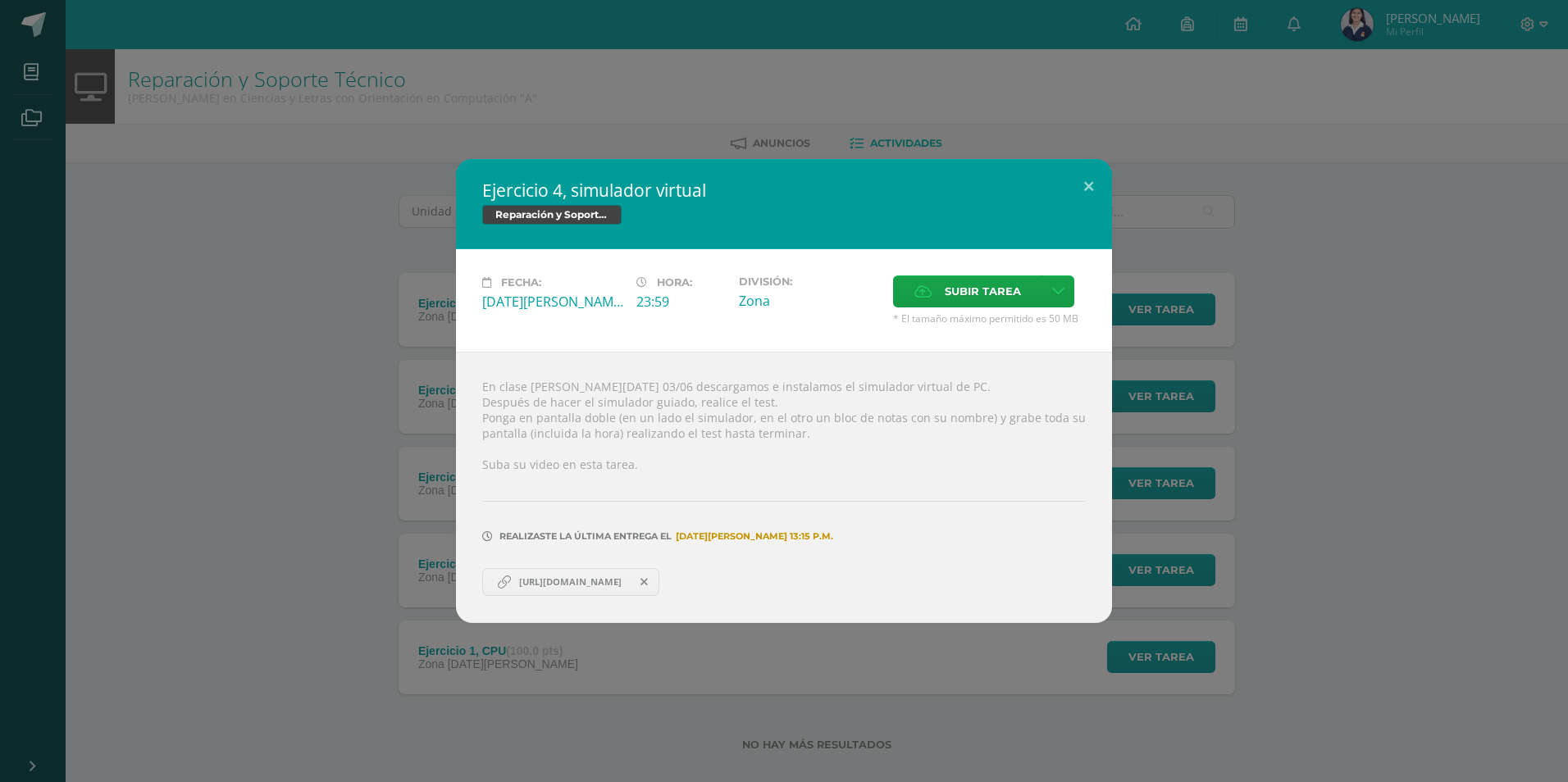
click at [231, 394] on div "Ejercicio 4, simulador virtual Reparación y Soporte Técnico Fecha: Martes 03 de…" at bounding box center [784, 391] width 1555 height 464
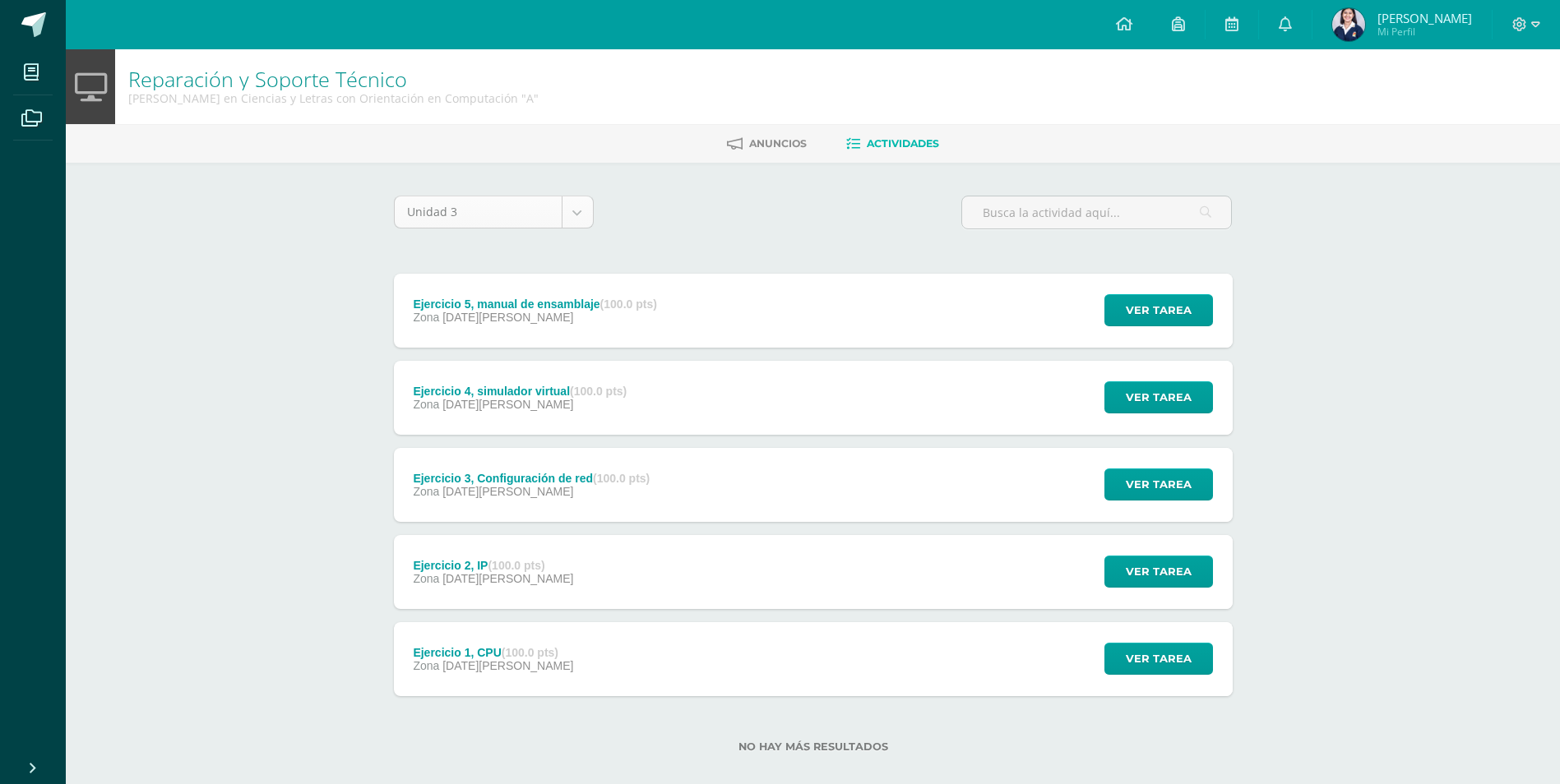
click at [501, 200] on body "Mis cursos Archivos Cerrar panel Asesoría Quinto Quinto Bachillerato en Ciencia…" at bounding box center [780, 402] width 1560 height 806
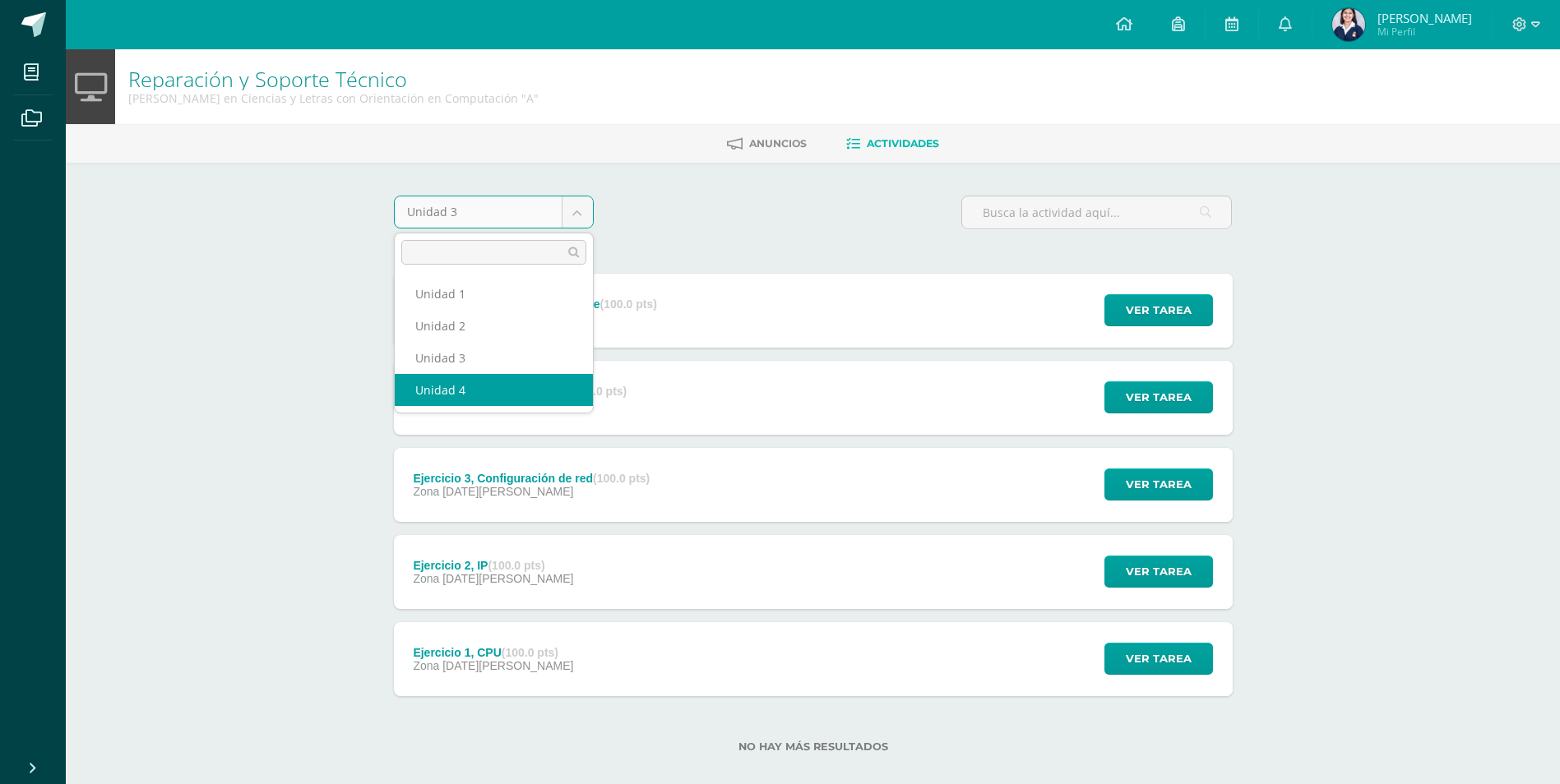
select select "Unidad 4"
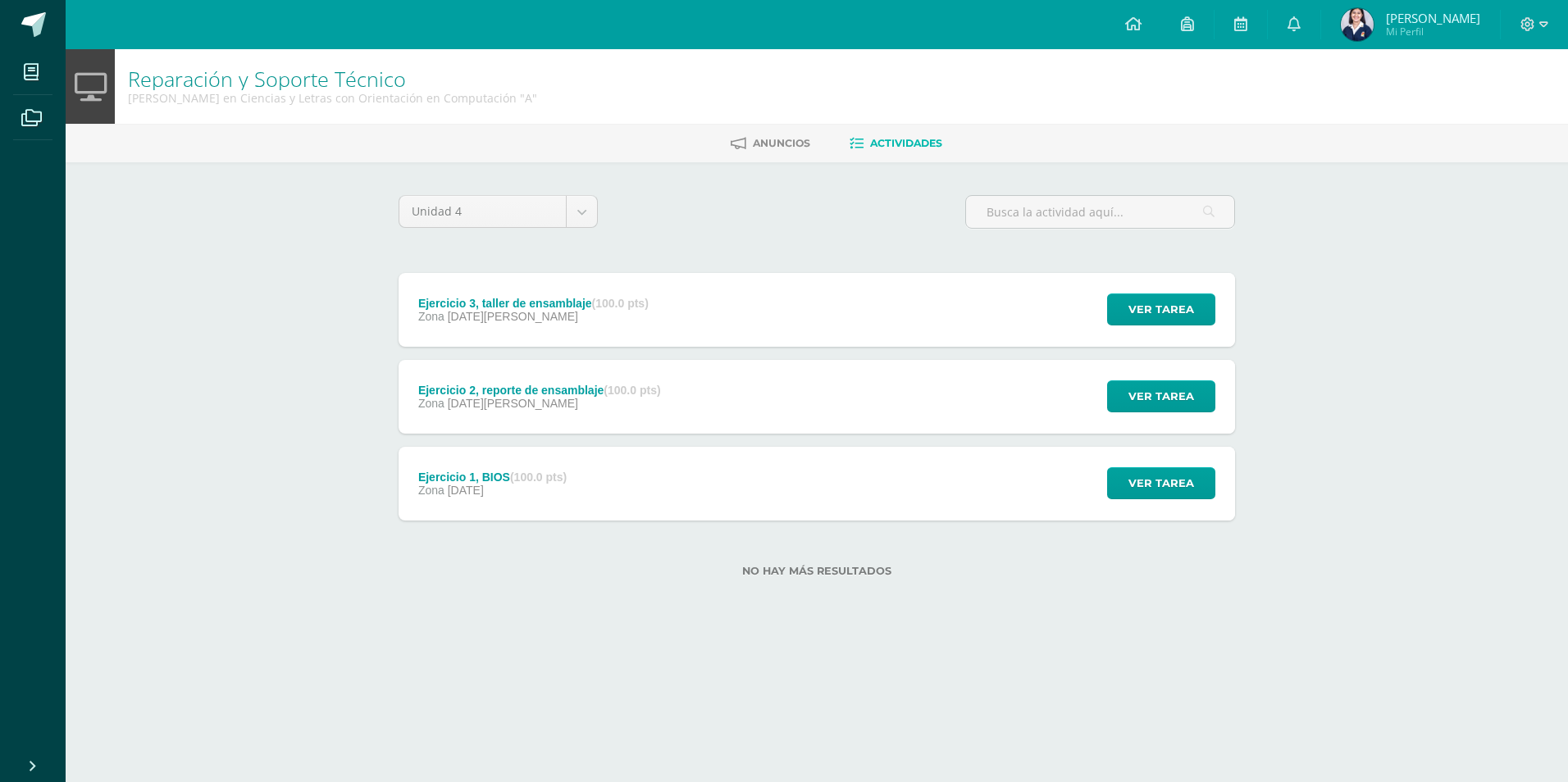
click at [851, 437] on div "Ejercicio 3, taller de ensamblaje (100.0 pts) Zona [DATE][PERSON_NAME] Ver tare…" at bounding box center [817, 396] width 837 height 247
click at [842, 424] on div "Ejercicio 2, reporte de ensamblaje (100.0 pts) Zona [DATE][PERSON_NAME] Ver tar…" at bounding box center [817, 396] width 837 height 74
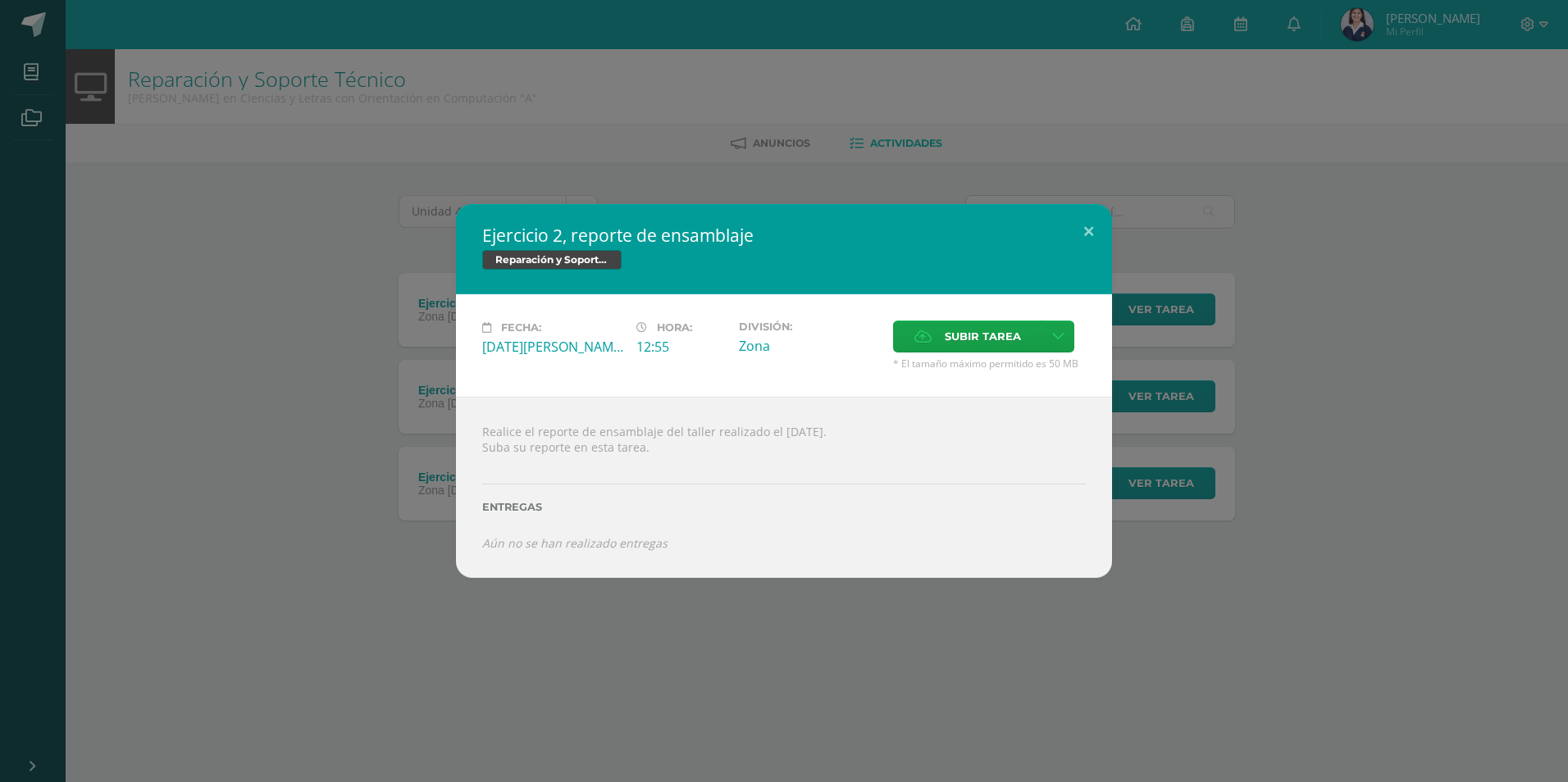
click at [1293, 404] on div "Ejercicio 2, reporte de ensamblaje Reparación y Soporte Técnico Fecha: [DATE][P…" at bounding box center [784, 391] width 1555 height 374
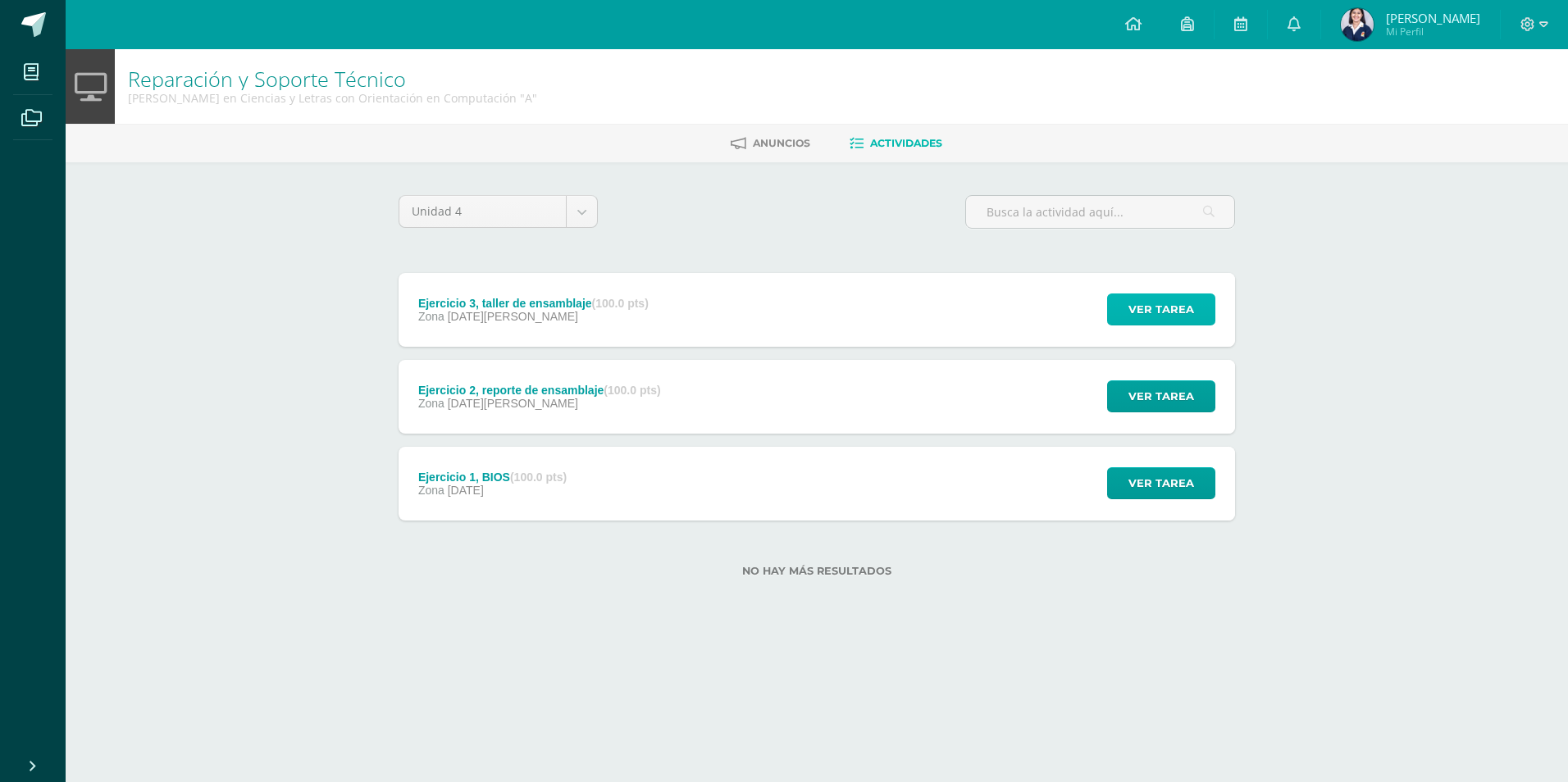
click at [1144, 314] on span "Ver tarea" at bounding box center [1161, 309] width 65 height 31
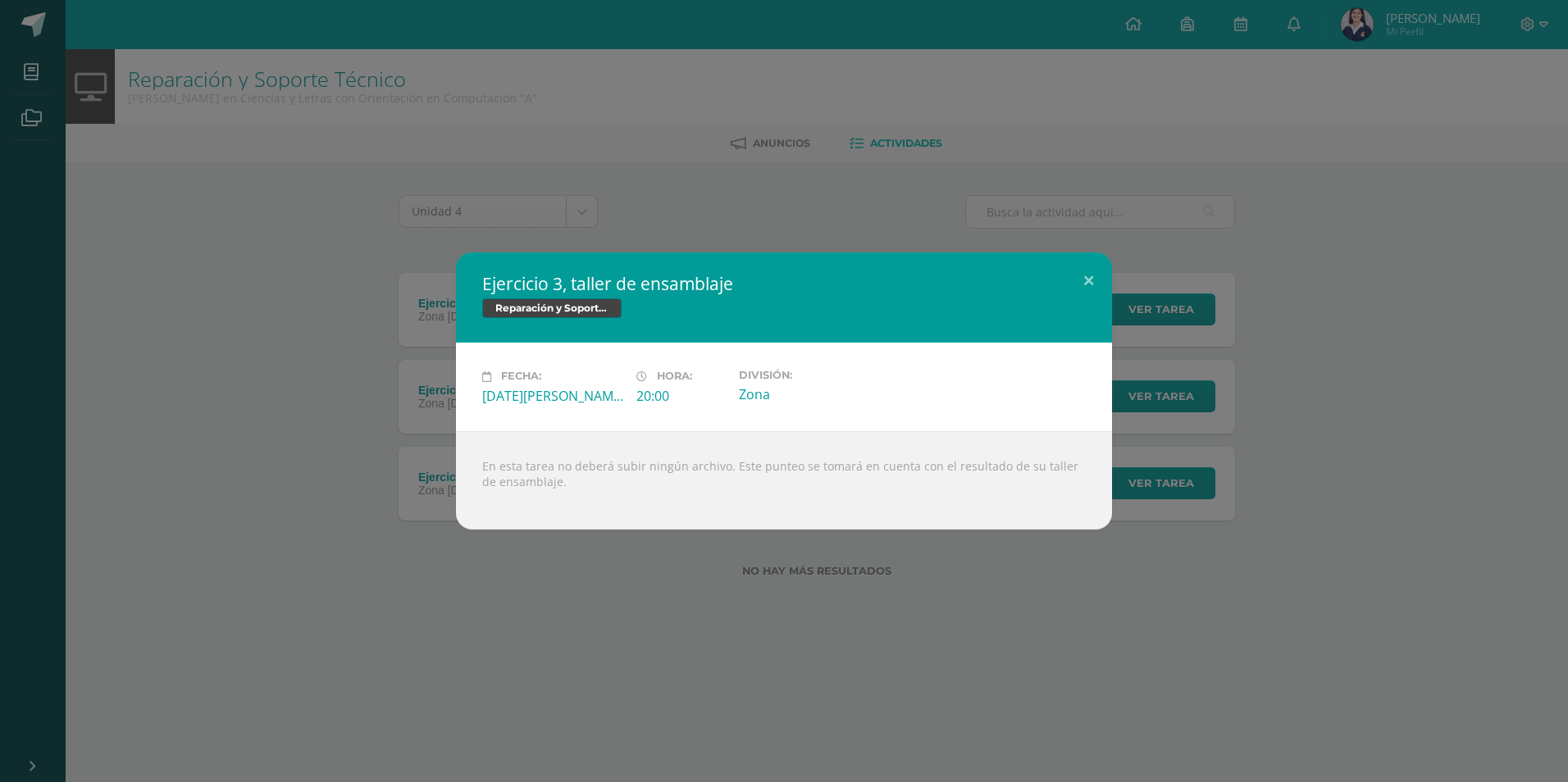
click at [1181, 382] on div "Ejercicio 3, taller de ensamblaje Reparación y Soporte Técnico Fecha: Lunes 11 …" at bounding box center [784, 391] width 1555 height 276
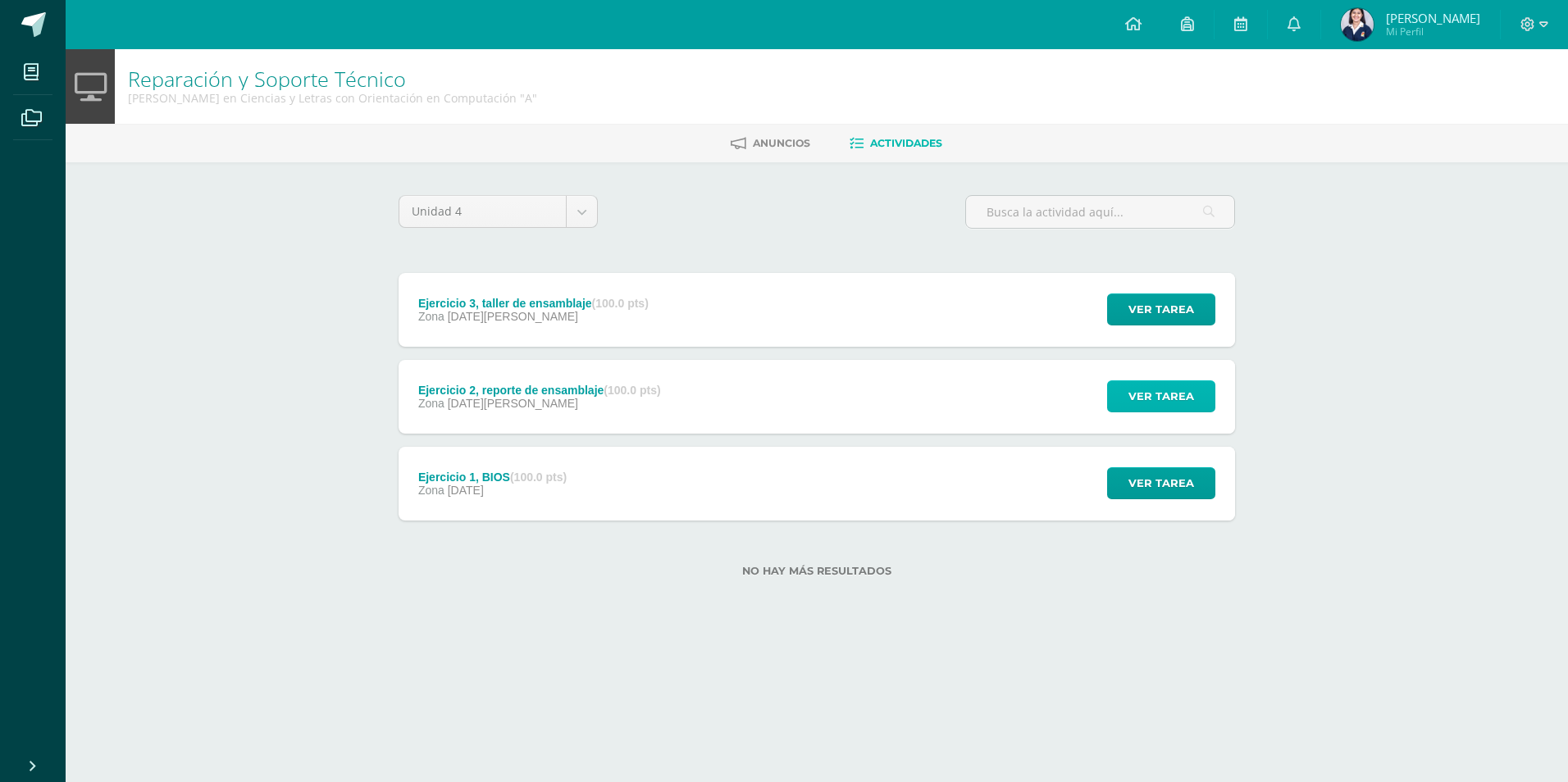
click at [1176, 408] on span "Ver tarea" at bounding box center [1161, 396] width 65 height 31
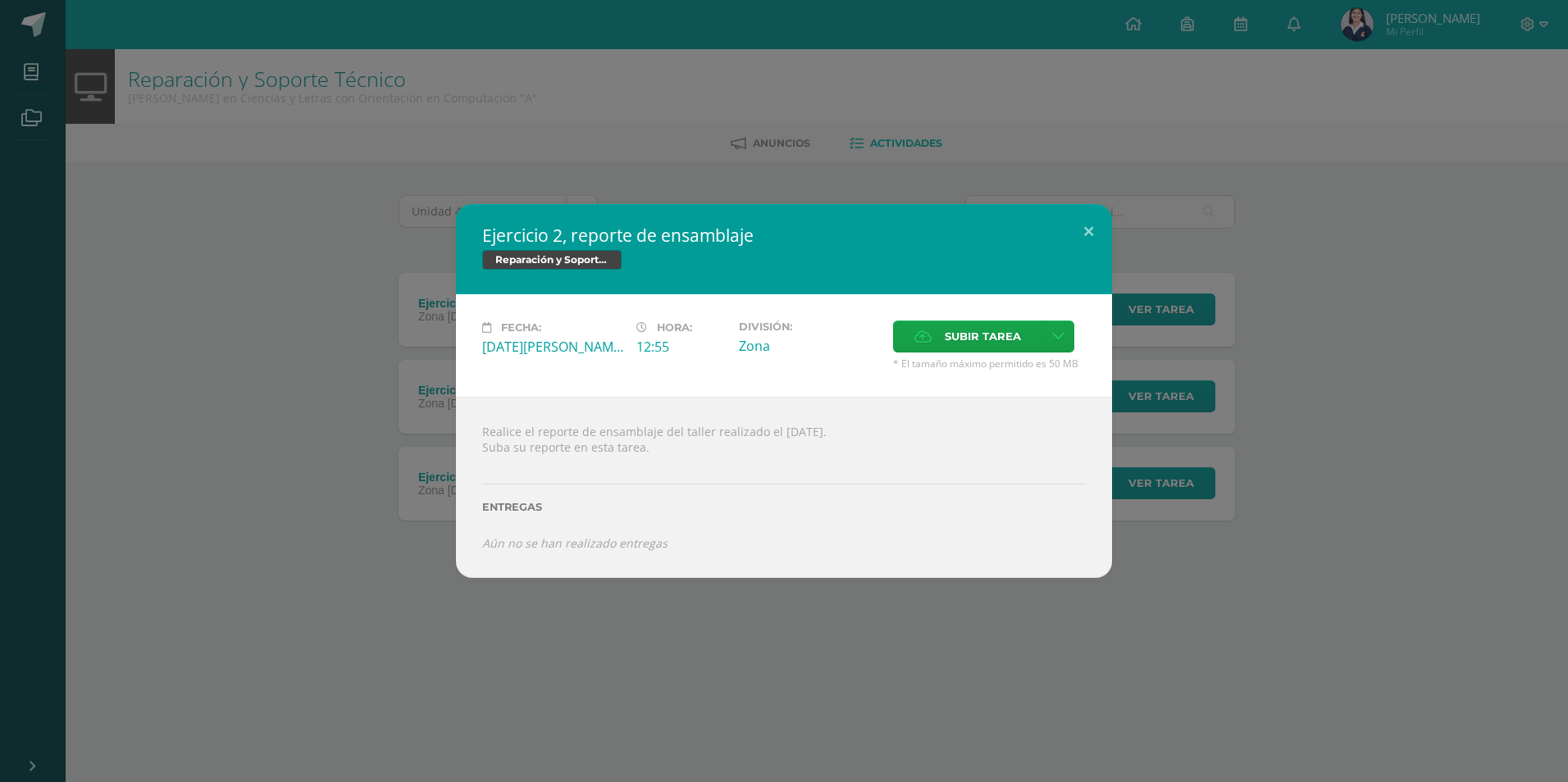
click at [1332, 506] on div "Ejercicio 2, reporte de ensamblaje Reparación y Soporte Técnico Fecha: Lunes 11…" at bounding box center [784, 391] width 1555 height 374
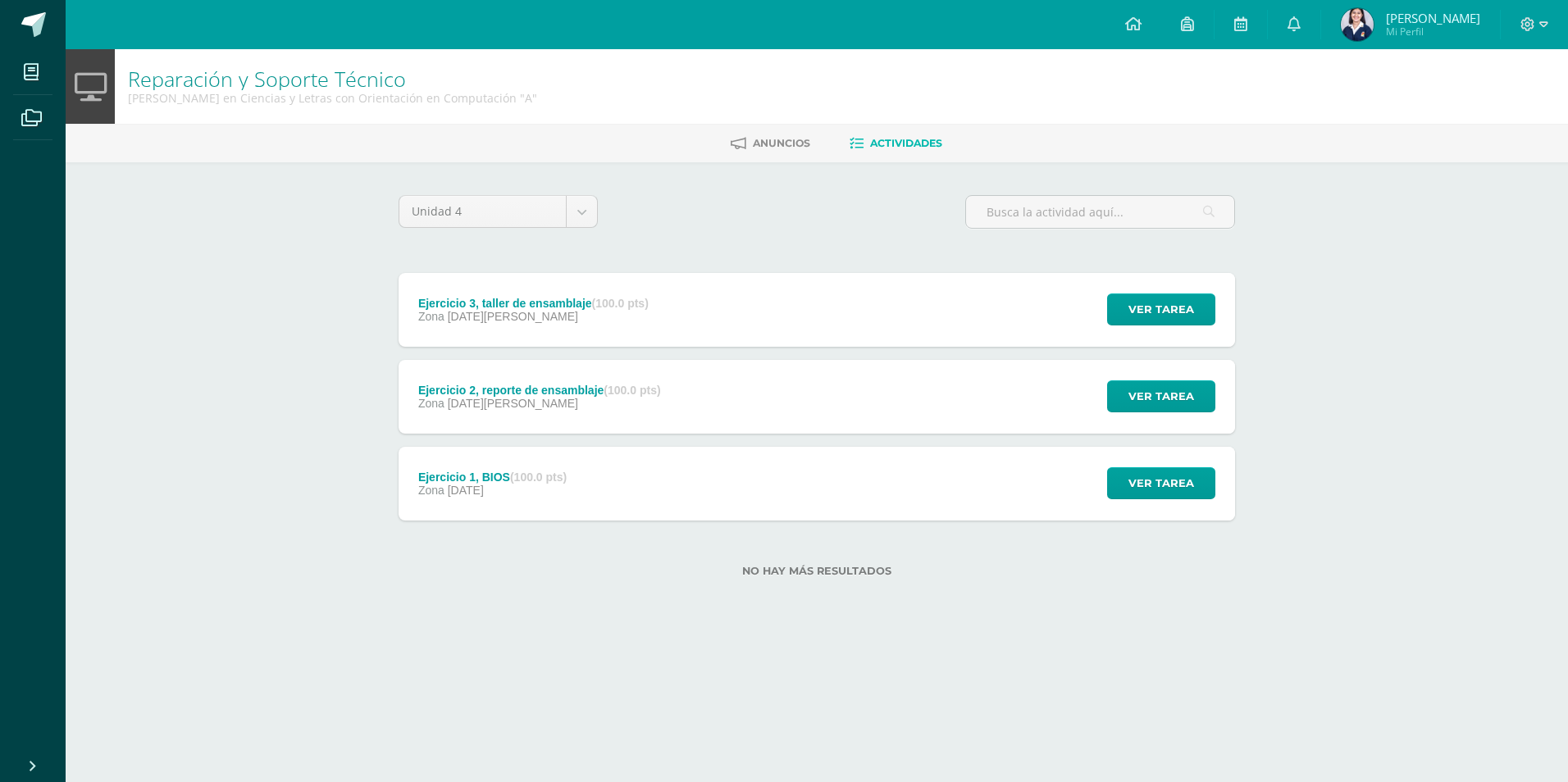
click at [1170, 483] on div "Ejercicio 2, reporte de ensamblaje Reparación y Soporte Técnico Fecha: Lunes 11…" at bounding box center [784, 391] width 1555 height 374
click at [1182, 479] on span "Ver tarea" at bounding box center [1161, 483] width 65 height 31
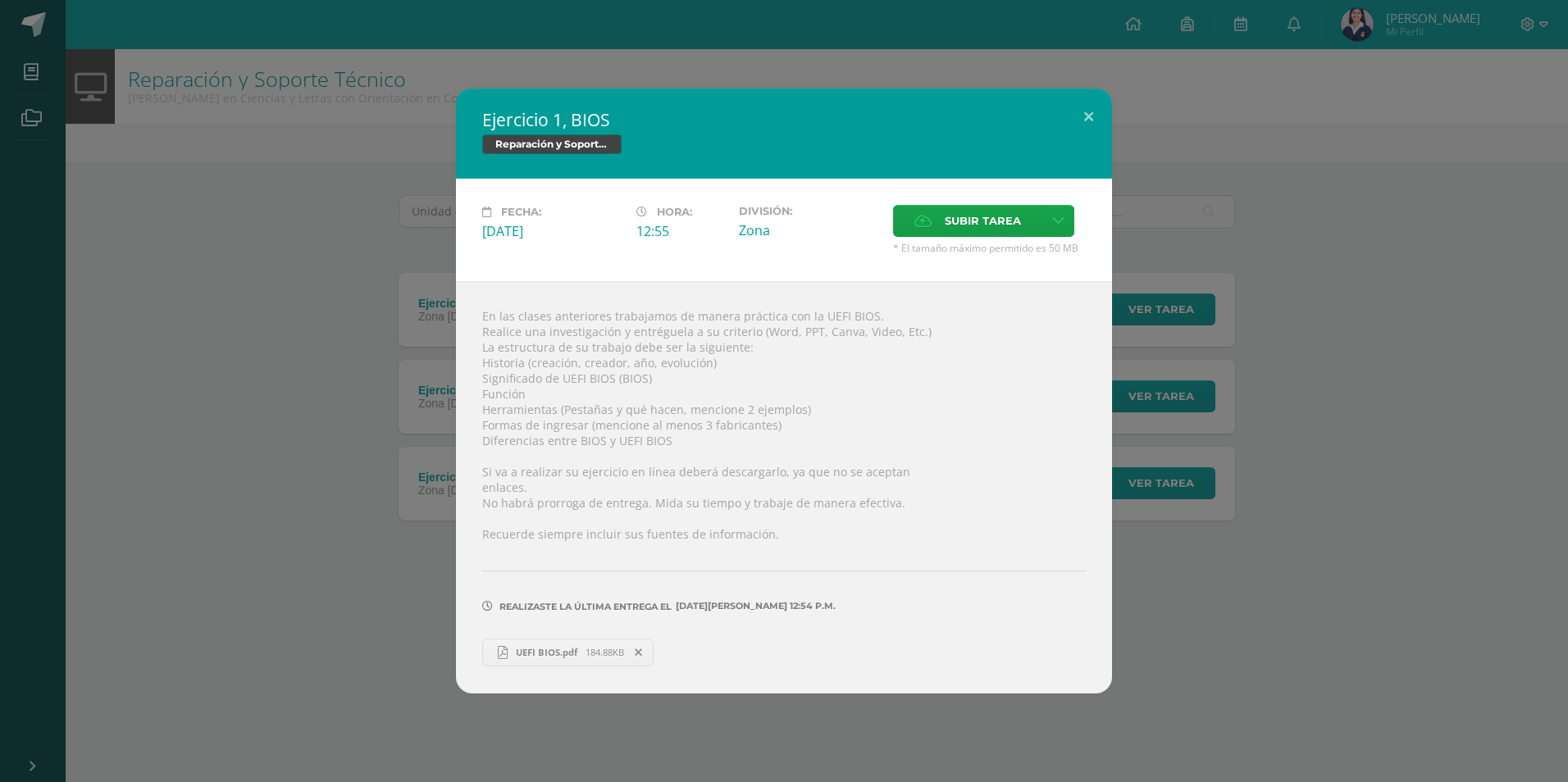
click at [1391, 479] on div "Ejercicio 1, BIOS Reparación y Soporte Técnico Fecha: Lunes 28 de Julio Hora: 1…" at bounding box center [784, 391] width 1555 height 604
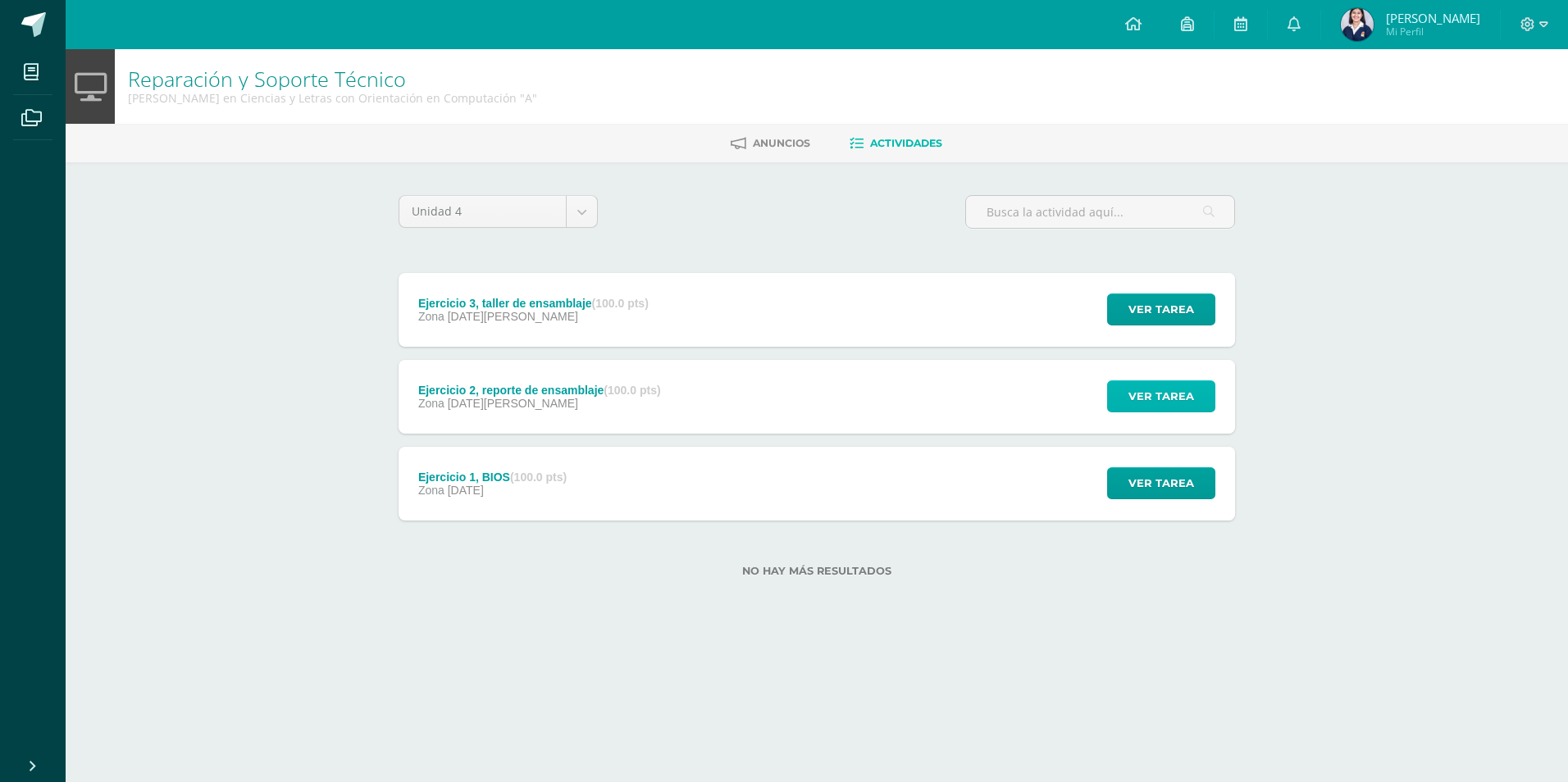
click at [1187, 399] on span "Ver tarea" at bounding box center [1161, 396] width 65 height 31
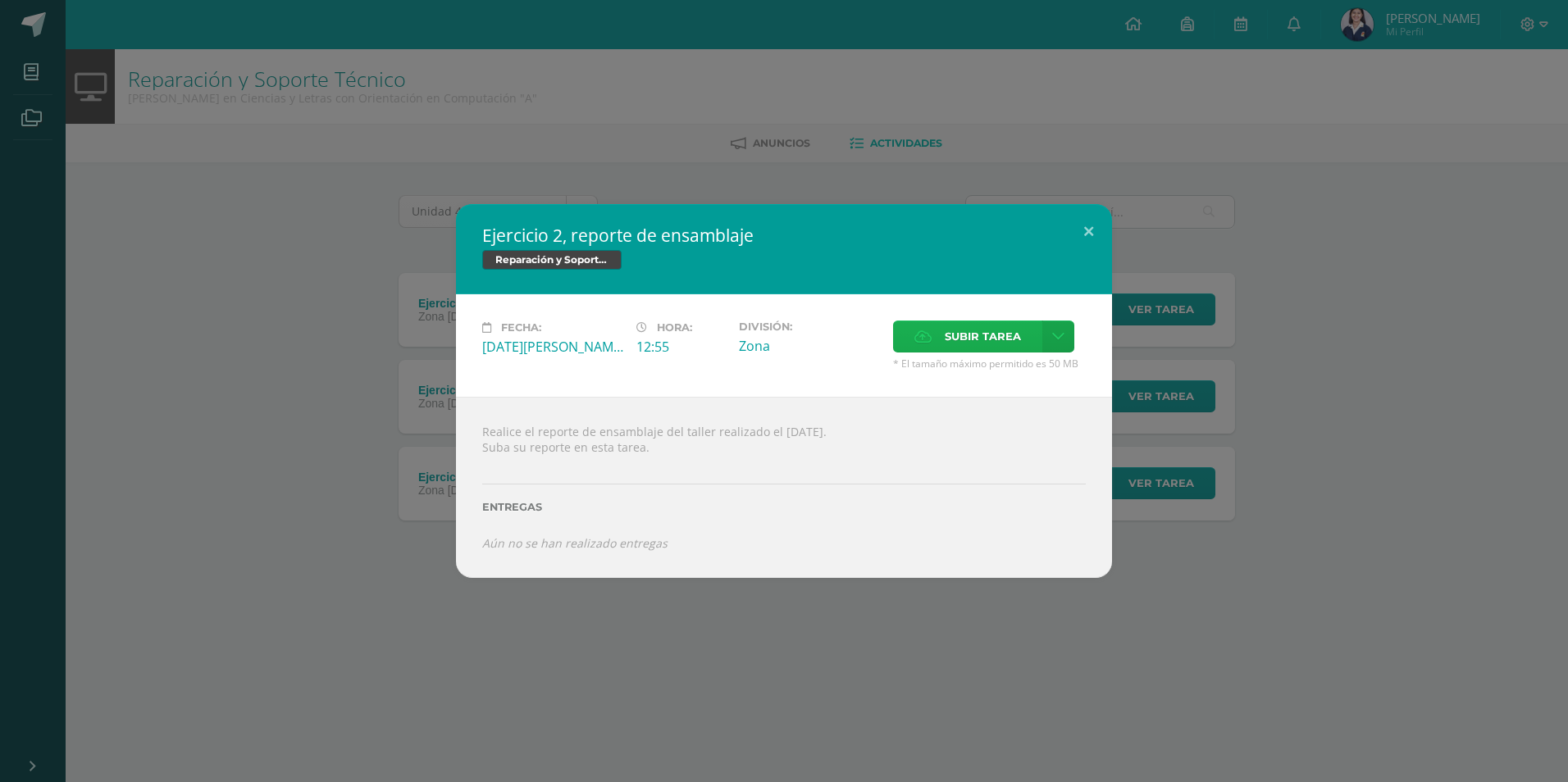
click at [954, 333] on span "Subir tarea" at bounding box center [983, 336] width 76 height 31
click at [0, 0] on input "Subir tarea" at bounding box center [0, 0] width 0 height 0
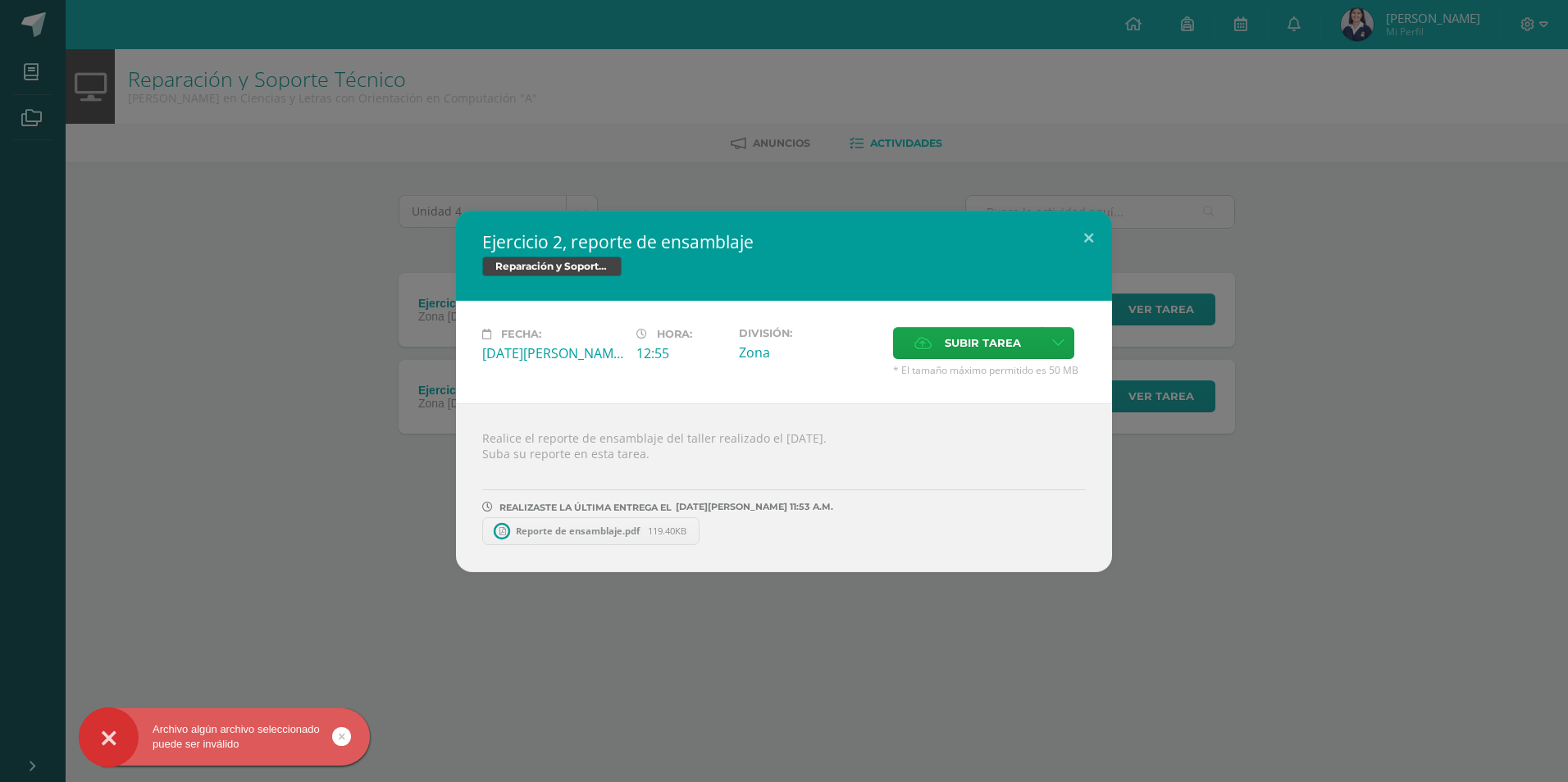
click at [1349, 569] on div "Ejercicio 2, reporte de ensamblaje Reparación y Soporte Técnico Fecha: Lunes 11…" at bounding box center [784, 391] width 1555 height 362
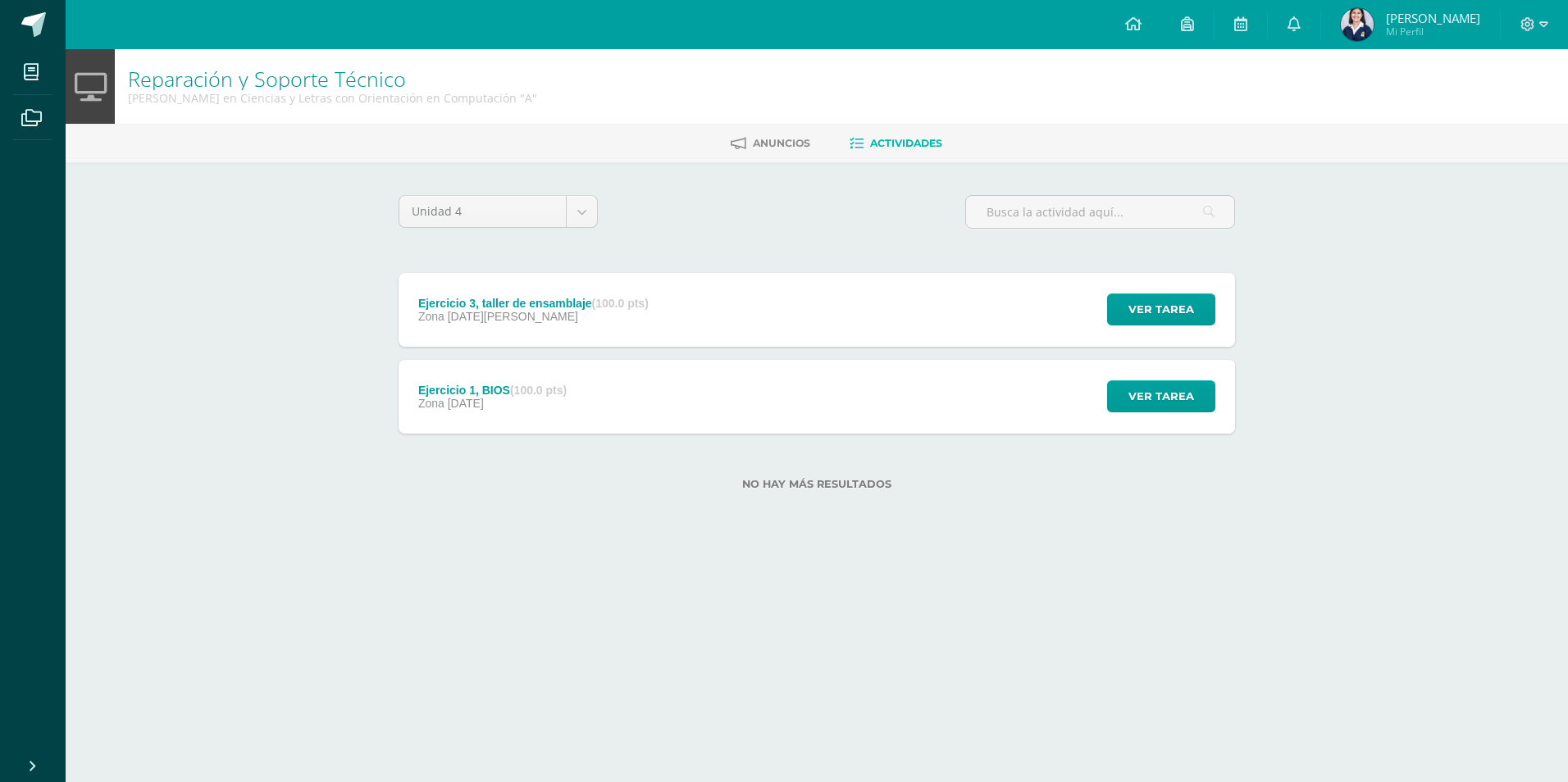
click at [721, 323] on div "Ejercicio 3, taller de ensamblaje (100.0 pts) Zona 11 de Agosto Ver tarea Ejerc…" at bounding box center [817, 309] width 837 height 74
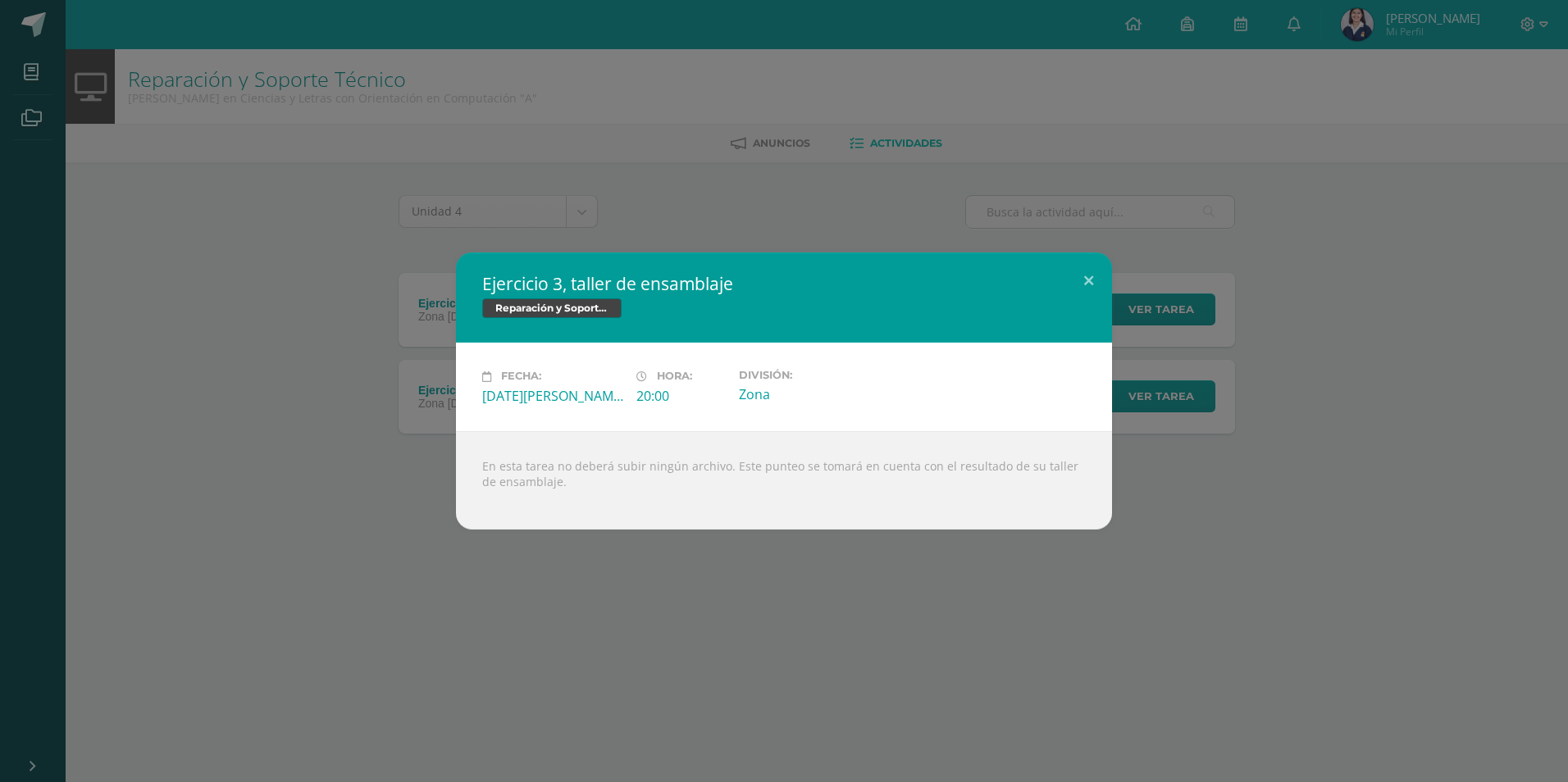
click at [937, 592] on div "Ejercicio 3, taller de ensamblaje Reparación y Soporte Técnico Fecha: Lunes 11 …" at bounding box center [784, 391] width 1568 height 782
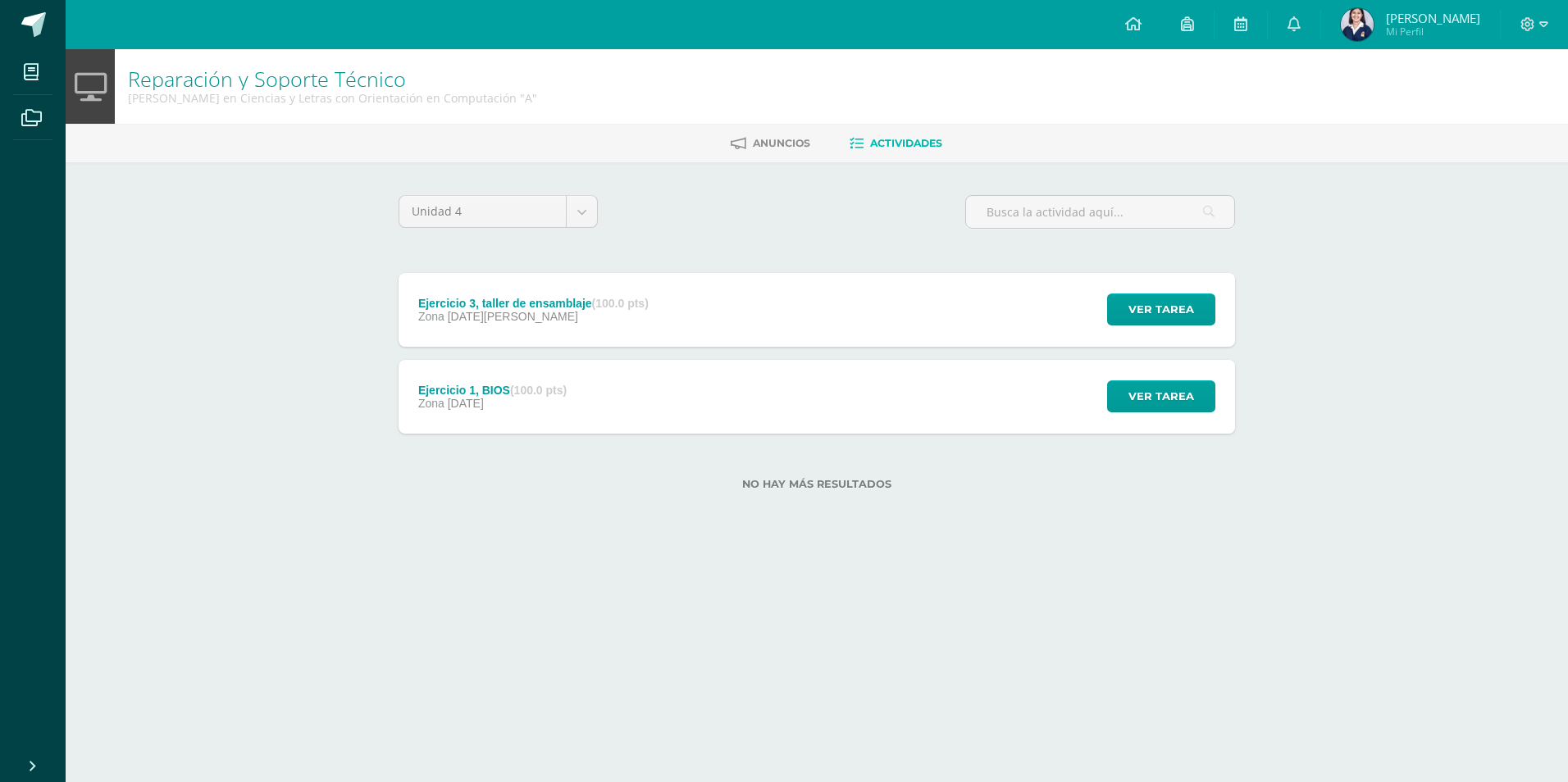
click at [821, 405] on div "Ejercicio 1, BIOS (100.0 pts) Zona 28 de Julio Ver tarea Ejercicio 1, BIOS Repa…" at bounding box center [817, 396] width 837 height 74
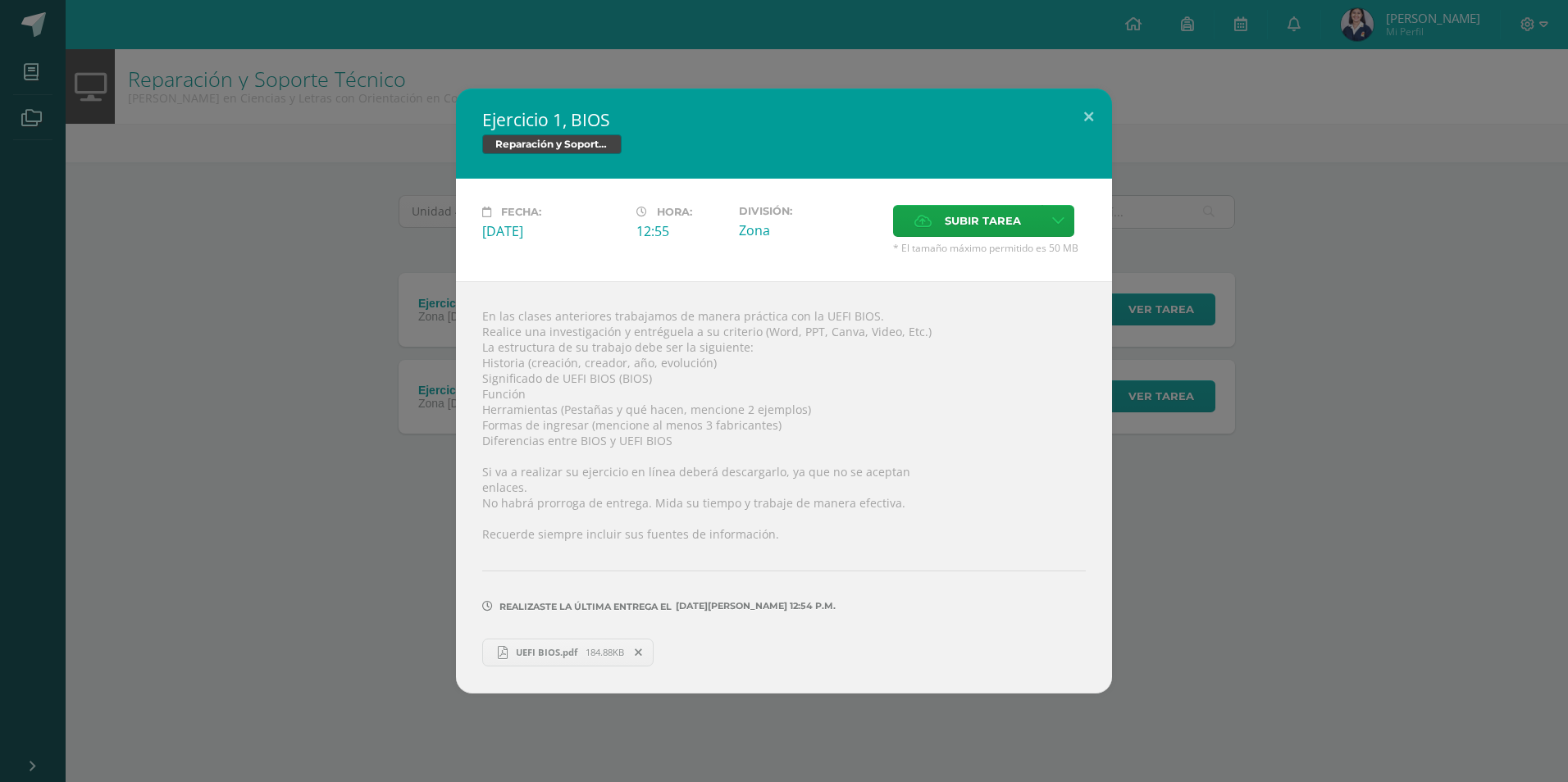
click at [1373, 608] on div "Ejercicio 1, BIOS Reparación y Soporte Técnico Fecha: Lunes 28 de Julio Hora: 1…" at bounding box center [784, 391] width 1555 height 604
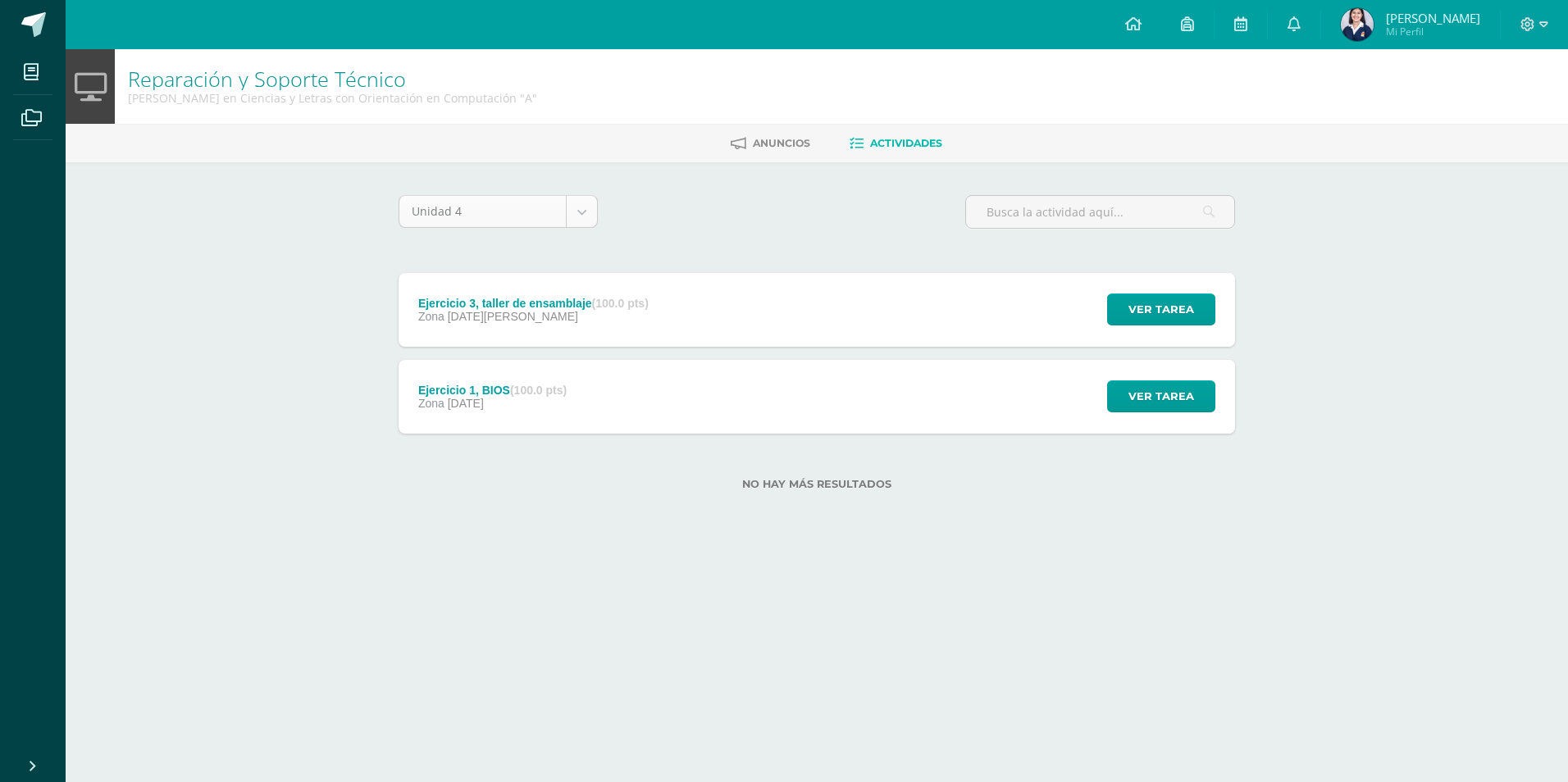
click at [589, 223] on body "Archivo algún archivo seleccionado puede ser inválido Archivo algún archivo sel…" at bounding box center [784, 271] width 1568 height 543
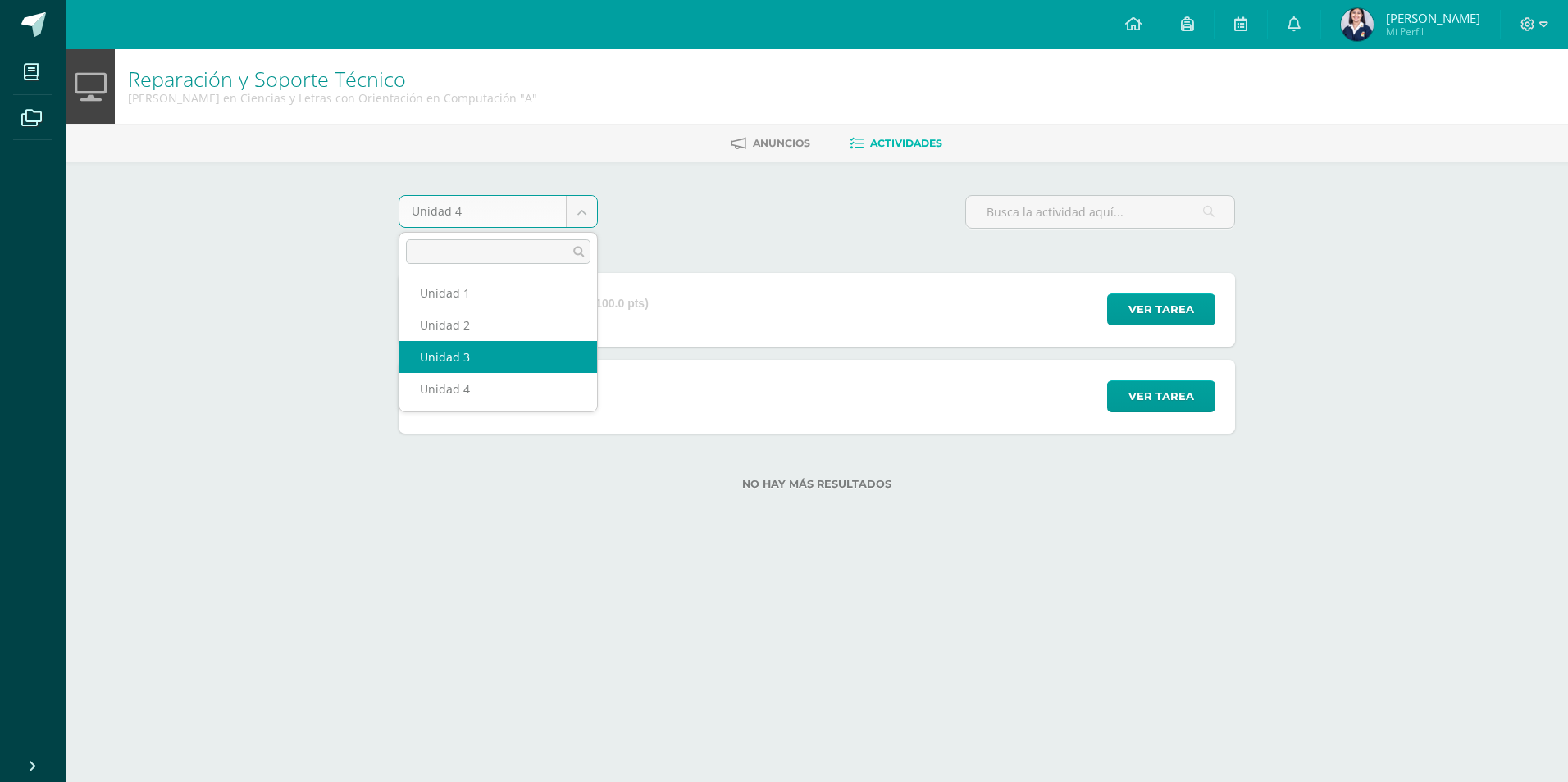
select select "Unidad 3"
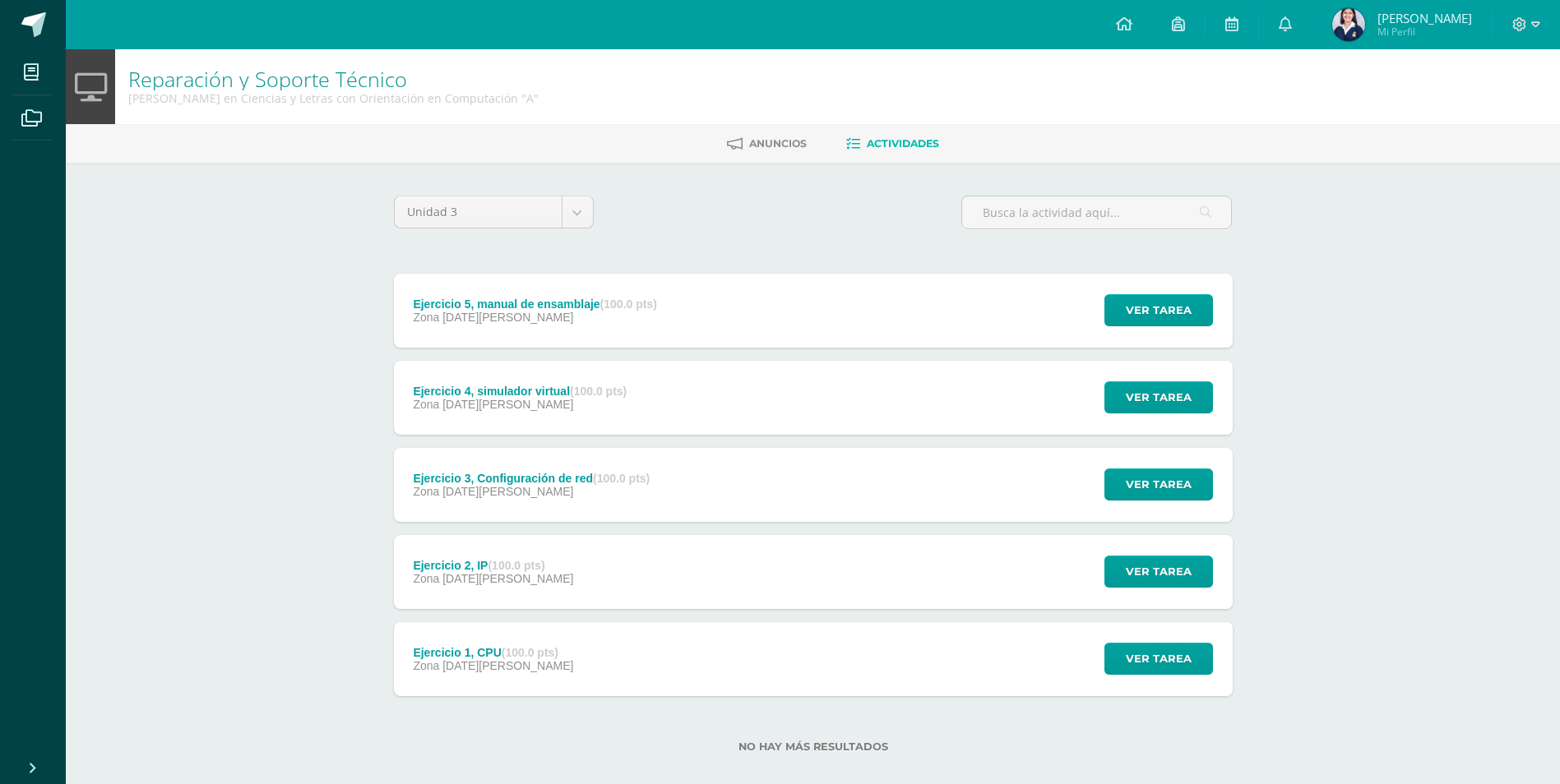
click at [593, 217] on div "Unidad 3 Unidad 1 Unidad 2 Unidad 3 Unidad 4" at bounding box center [494, 219] width 213 height 46
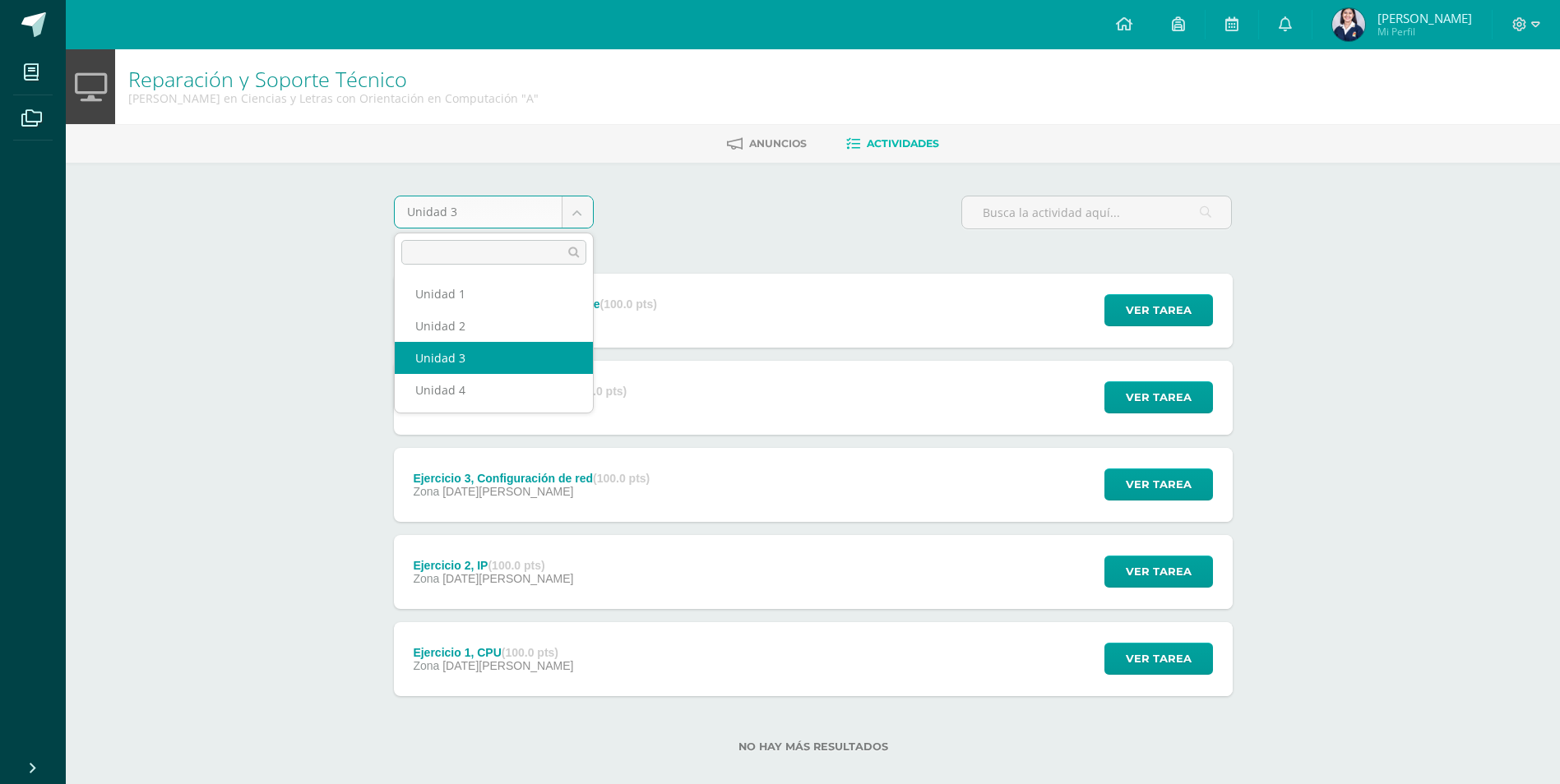
click at [580, 215] on body "Mis cursos Archivos Cerrar panel Asesoría Quinto Quinto Bachillerato en Ciencia…" at bounding box center [780, 402] width 1560 height 806
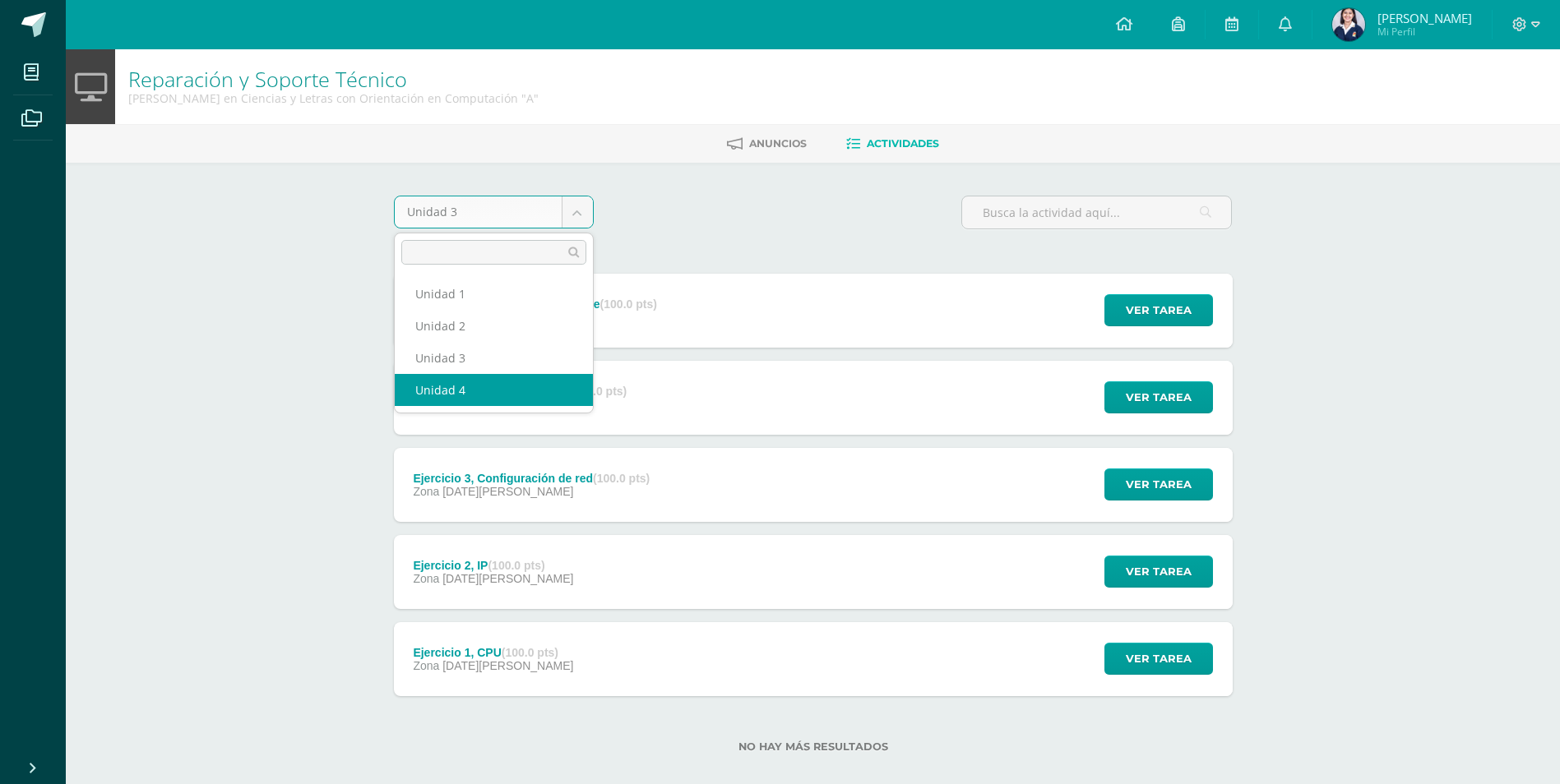
select select "Unidad 4"
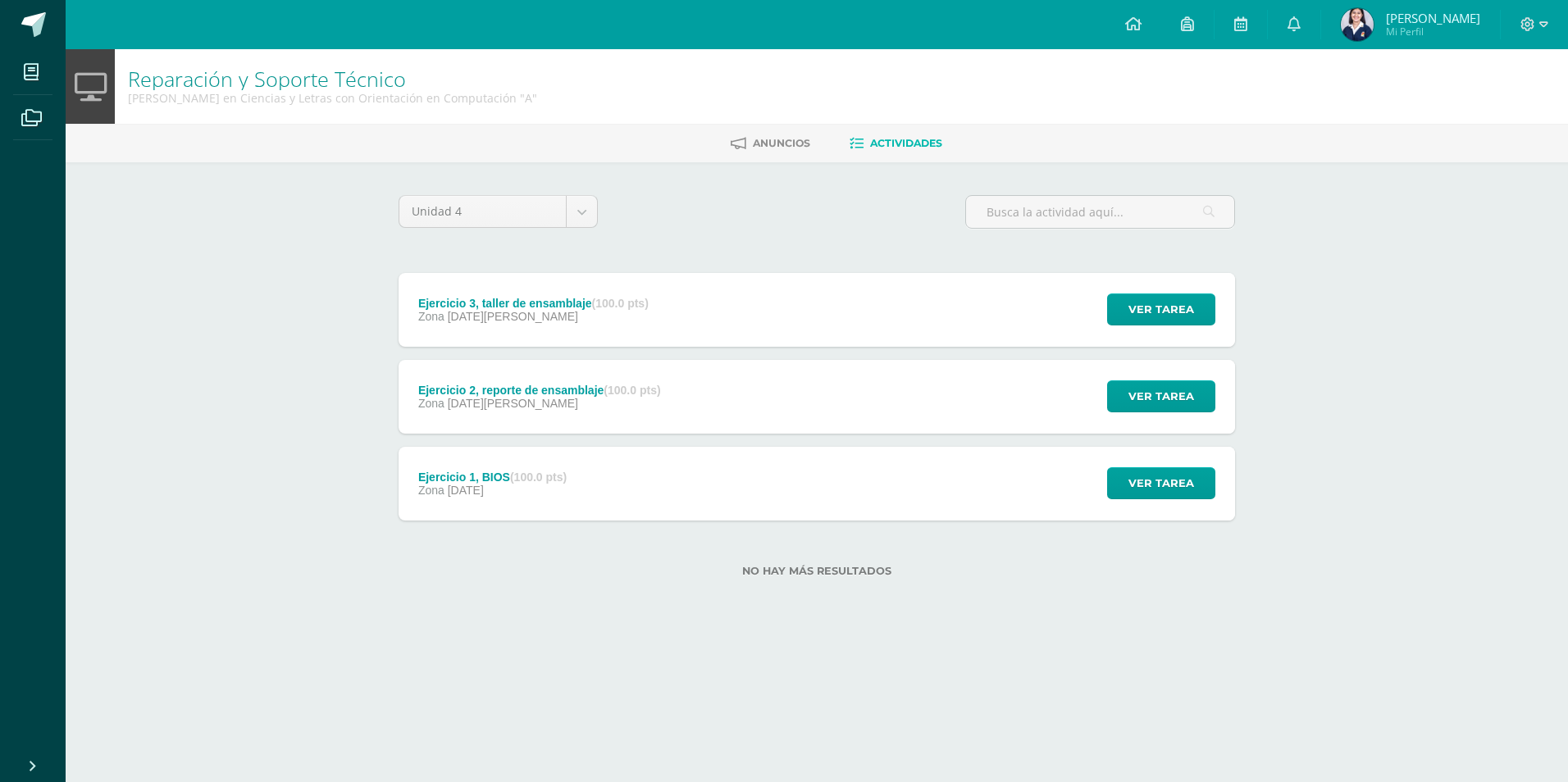
click at [702, 318] on div "Ejercicio 3, taller de ensamblaje (100.0 pts) Zona 11 de Agosto Ver tarea Ejerc…" at bounding box center [817, 309] width 837 height 74
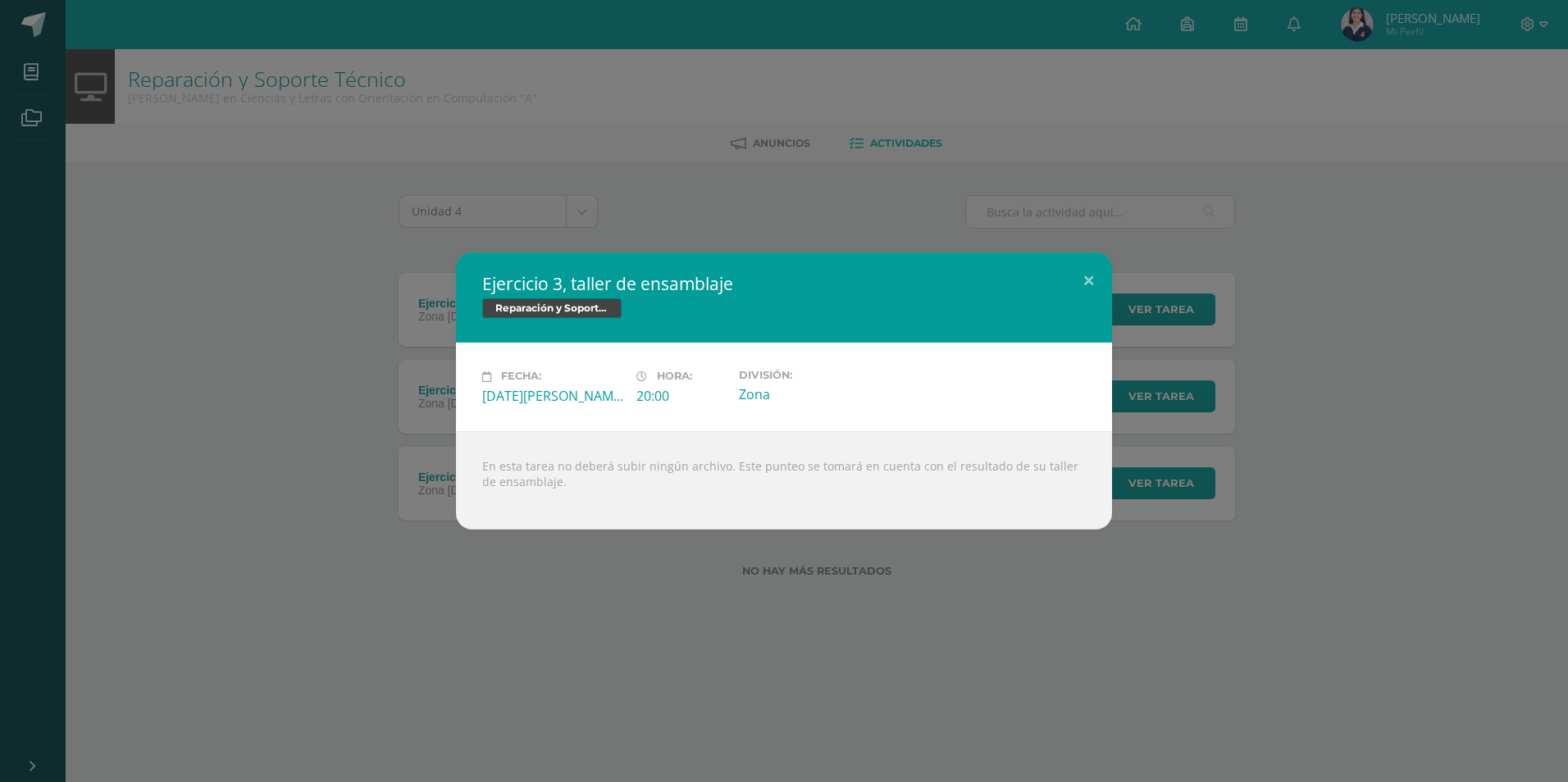
click at [410, 371] on div "Ejercicio 3, taller de ensamblaje Reparación y Soporte Técnico Fecha: [DATE][PE…" at bounding box center [784, 391] width 1555 height 276
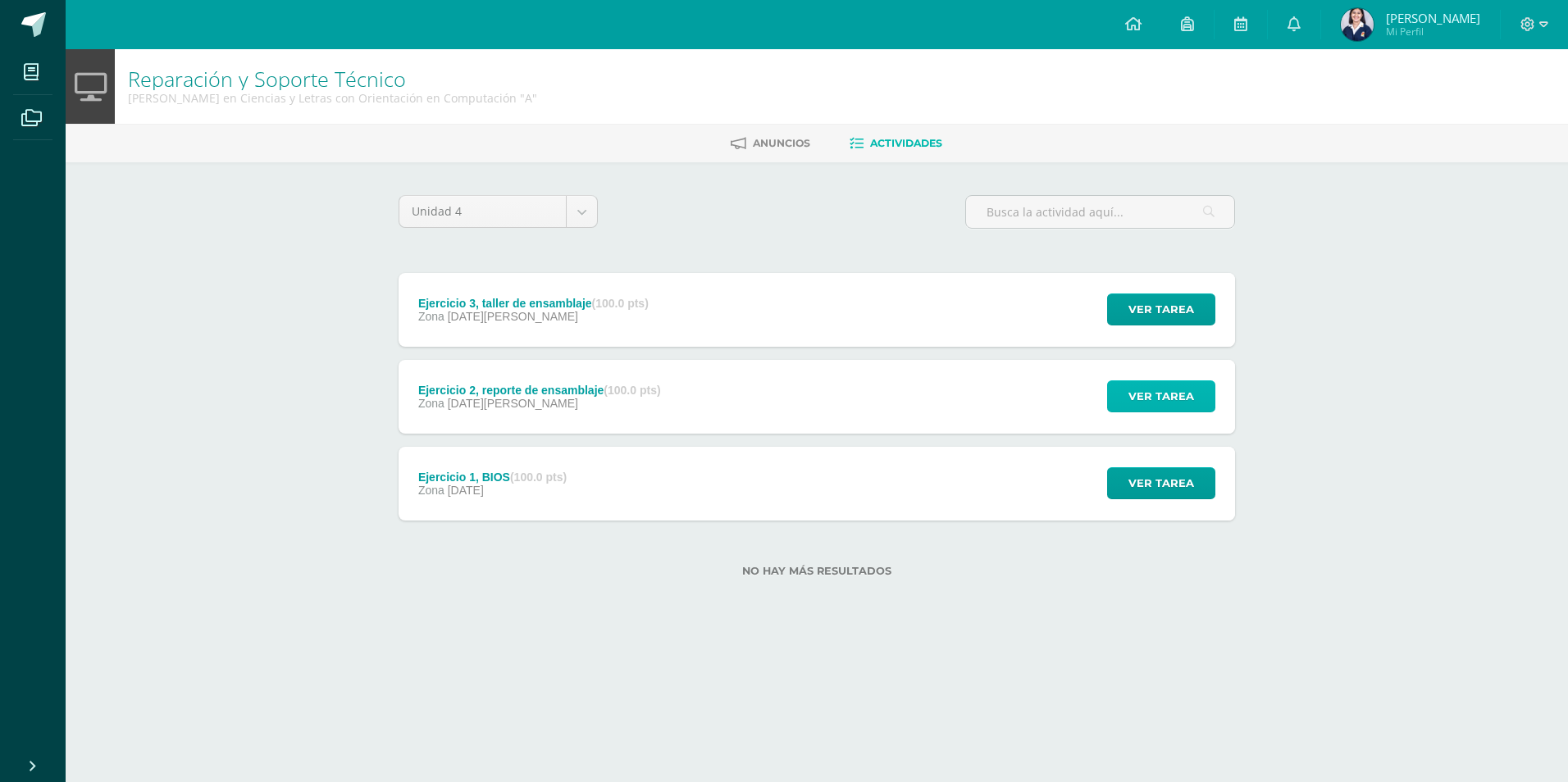
click at [1129, 396] on button "Ver tarea" at bounding box center [1161, 396] width 108 height 32
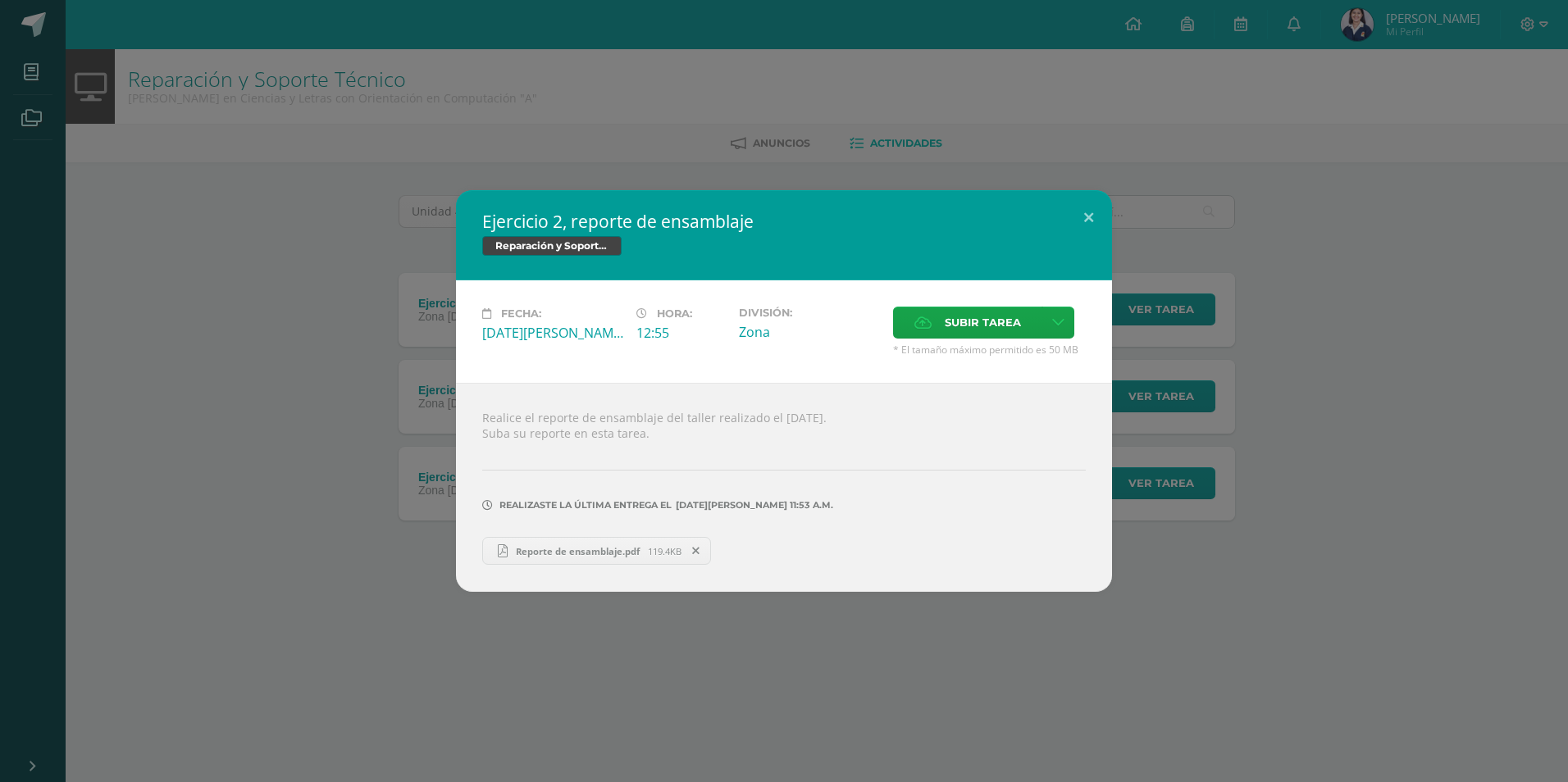
click at [541, 545] on span "Reporte de ensamblaje.pdf" at bounding box center [577, 551] width 140 height 12
click at [374, 255] on div "Ejercicio 2, reporte de ensamblaje Reparación y Soporte Técnico Fecha: [DATE][P…" at bounding box center [784, 391] width 1555 height 402
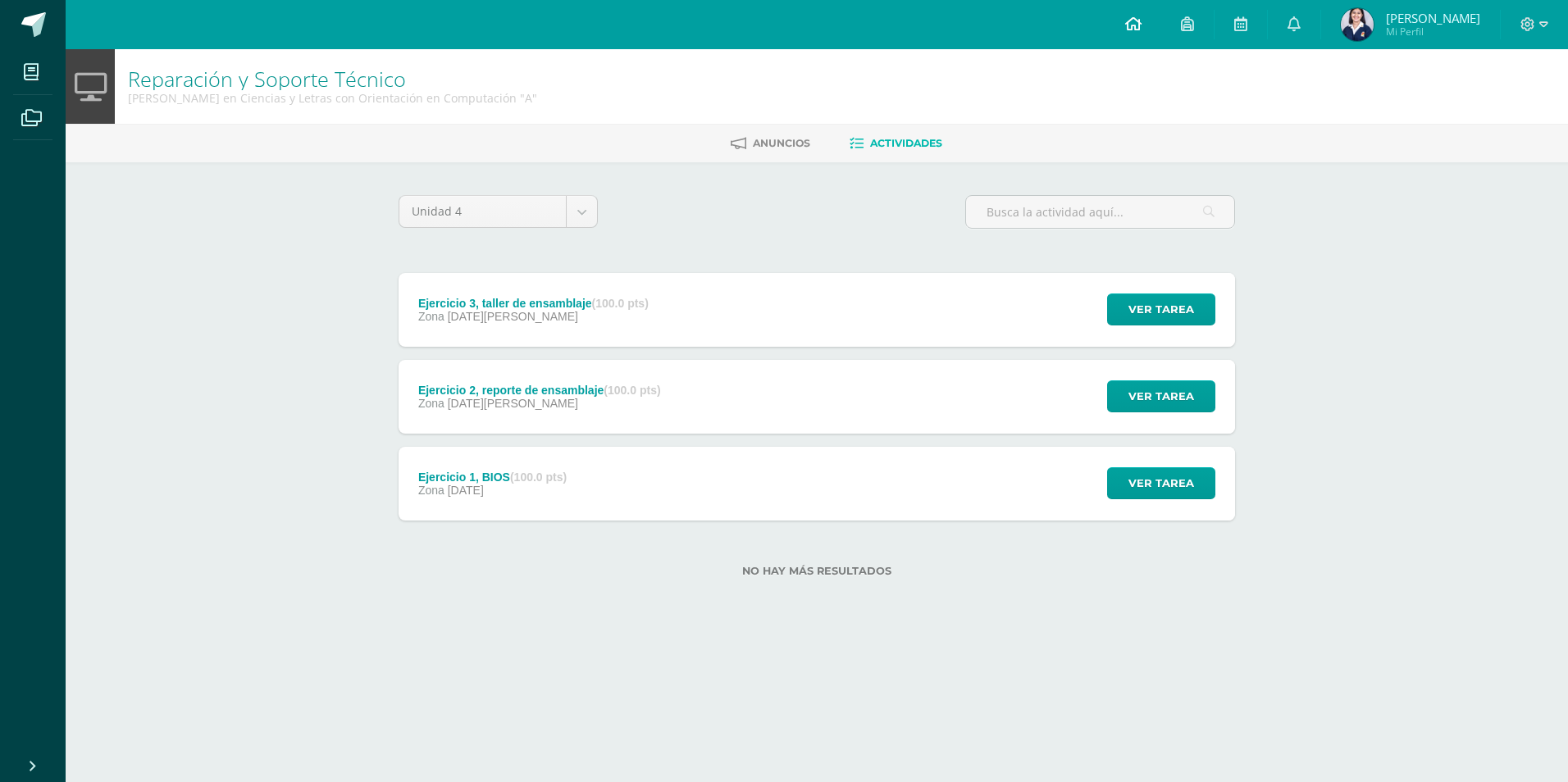
click at [1144, 21] on link at bounding box center [1133, 24] width 55 height 49
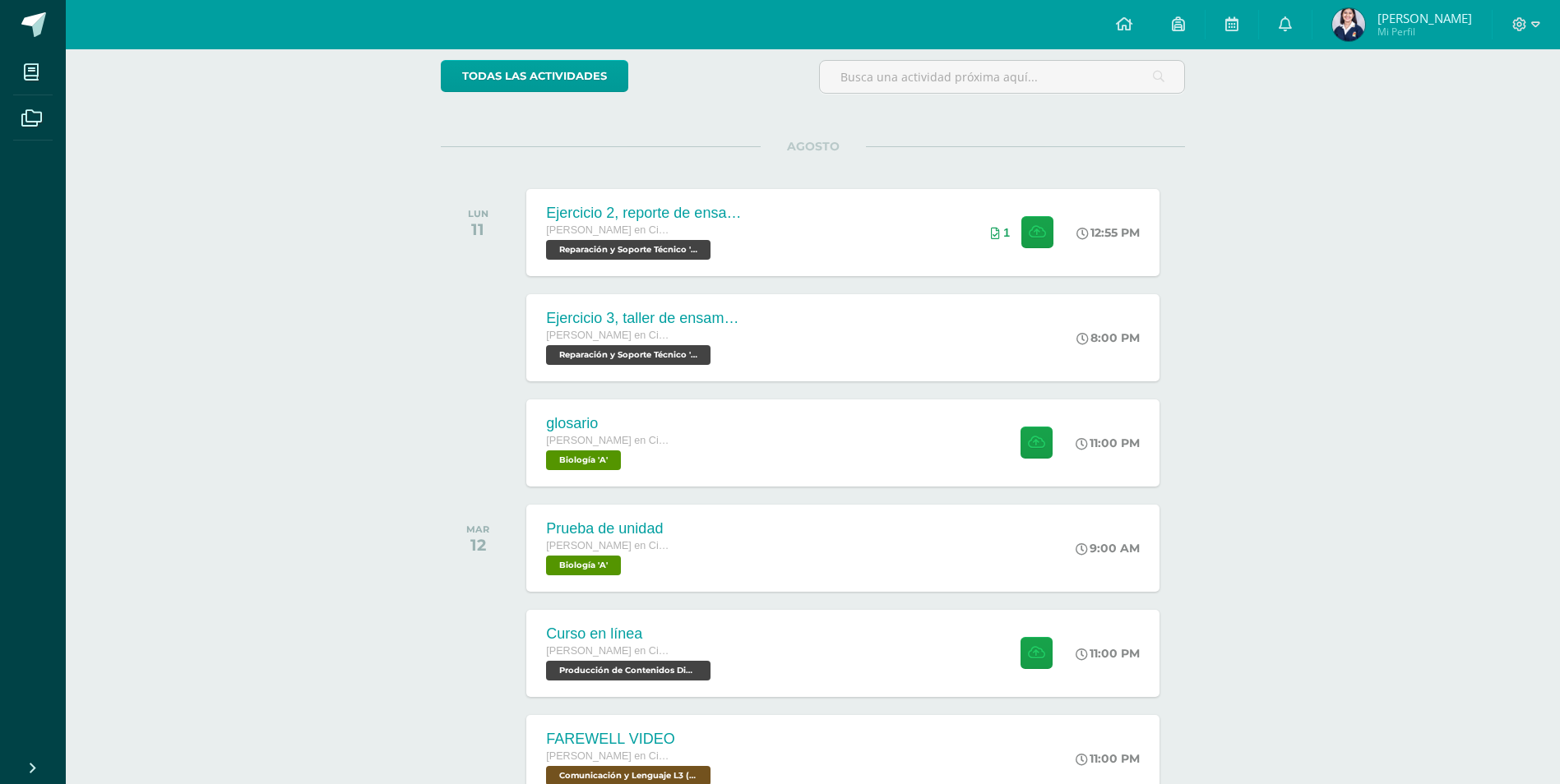
scroll to position [164, 0]
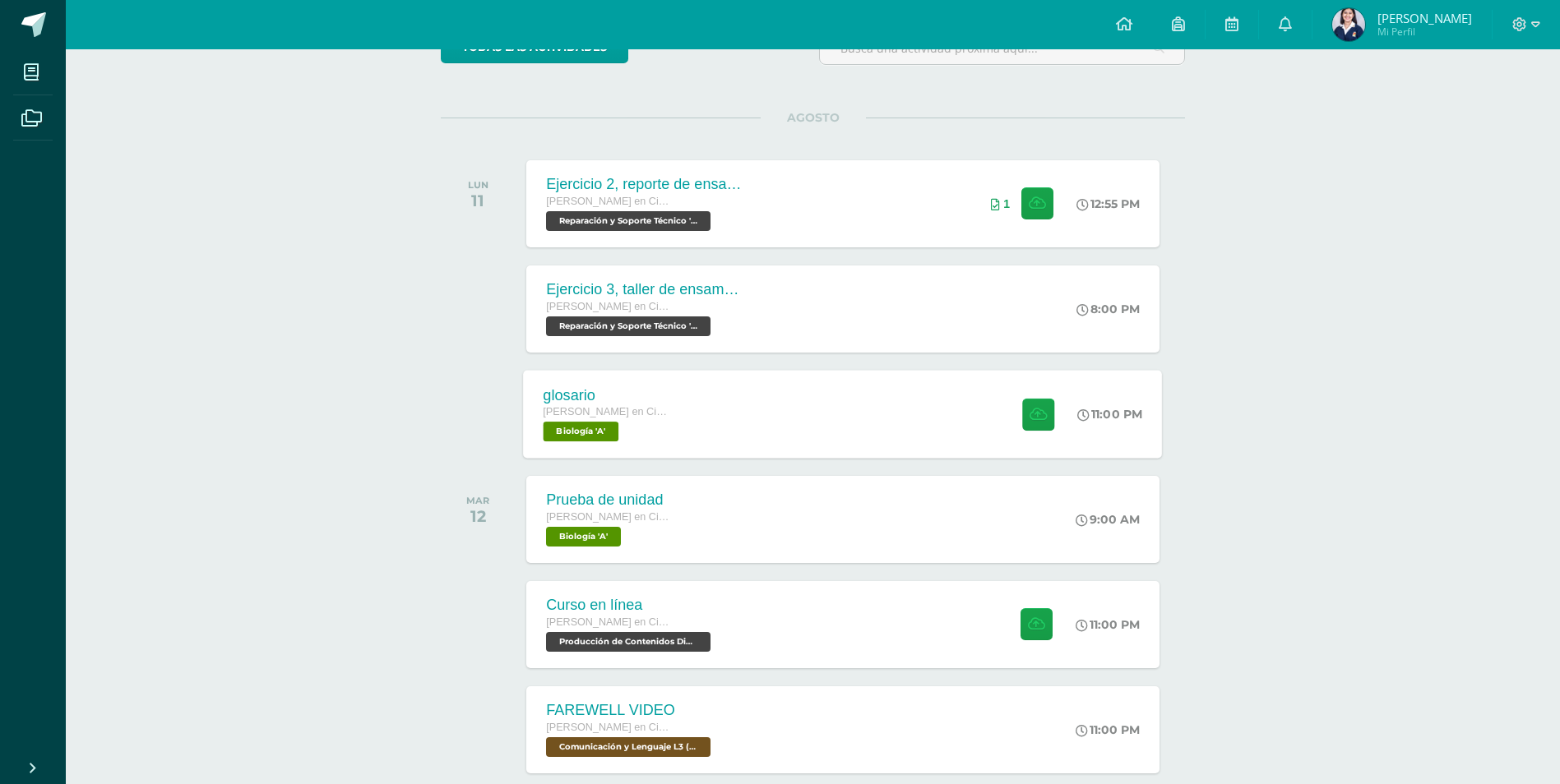
click at [780, 410] on div "glosario [PERSON_NAME] en Ciencias y Letras con Orientación en Computación Biol…" at bounding box center [843, 414] width 639 height 88
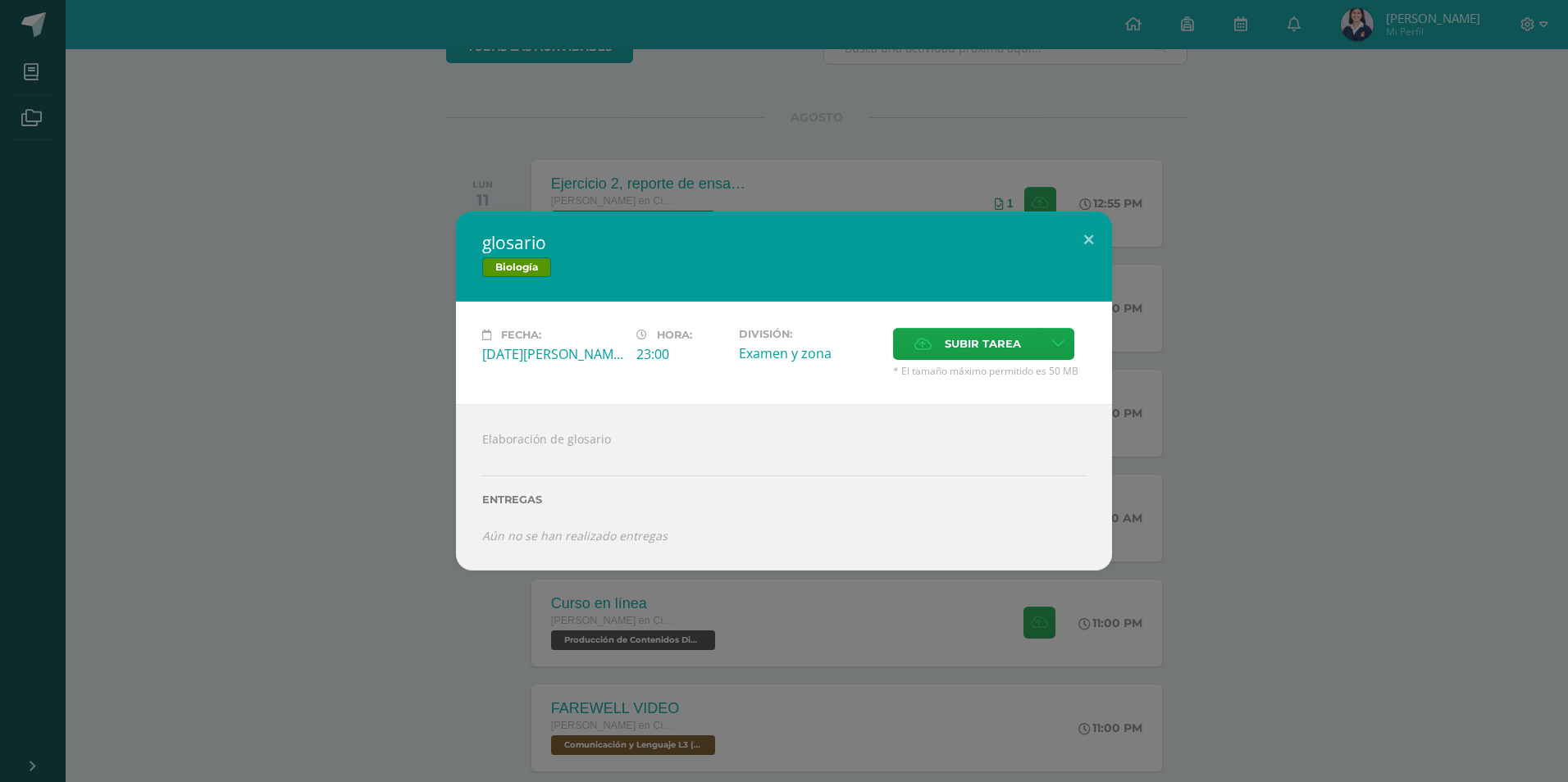
click at [400, 84] on div "glosario Biología Fecha: [DATE][PERSON_NAME] Hora: 23:00 División: Examen y zon…" at bounding box center [784, 391] width 1568 height 782
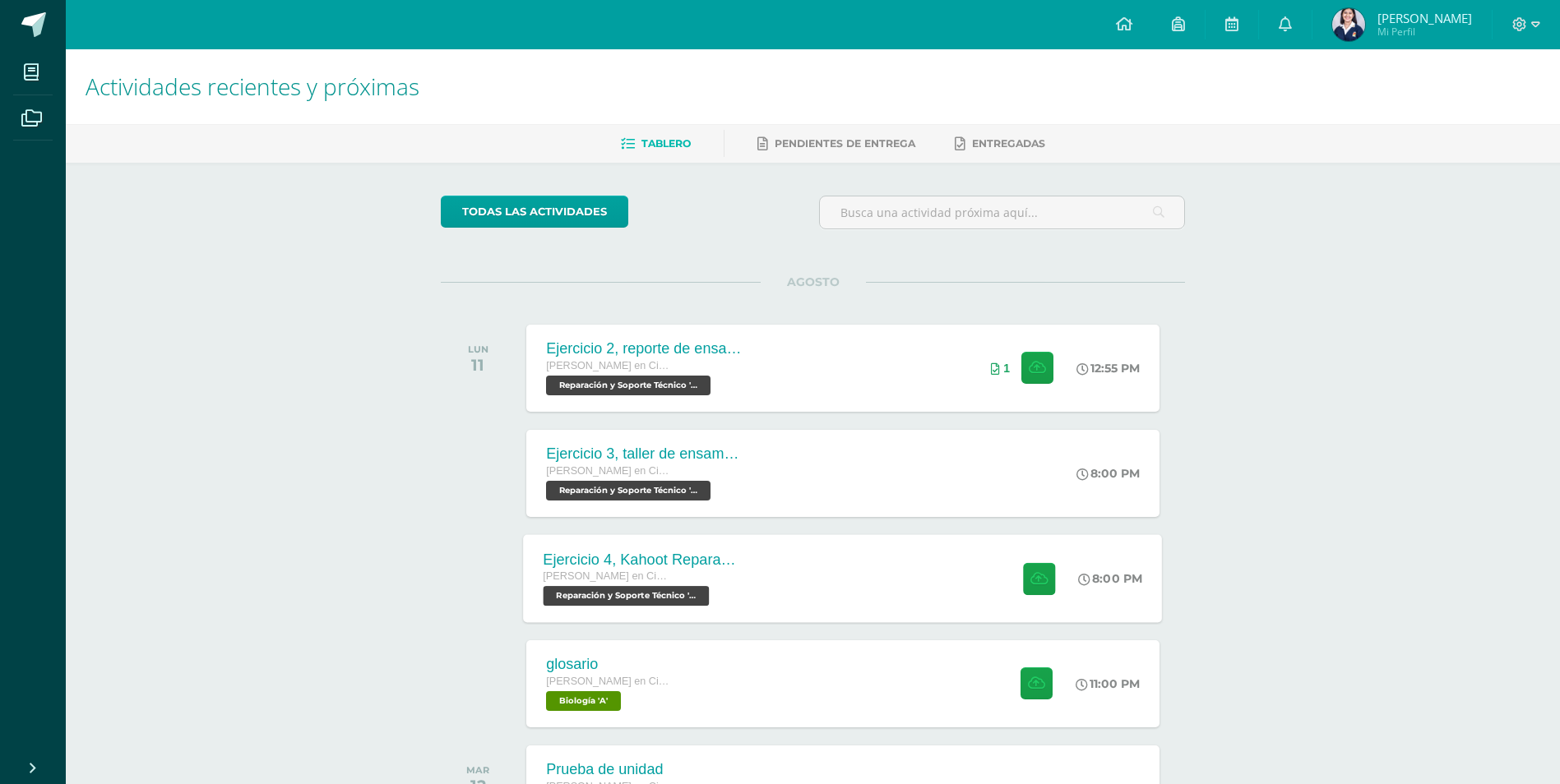
click at [833, 558] on div "Ejercicio 4, Kahoot Reparación [PERSON_NAME] en Ciencias y Letras con Orientaci…" at bounding box center [843, 578] width 639 height 88
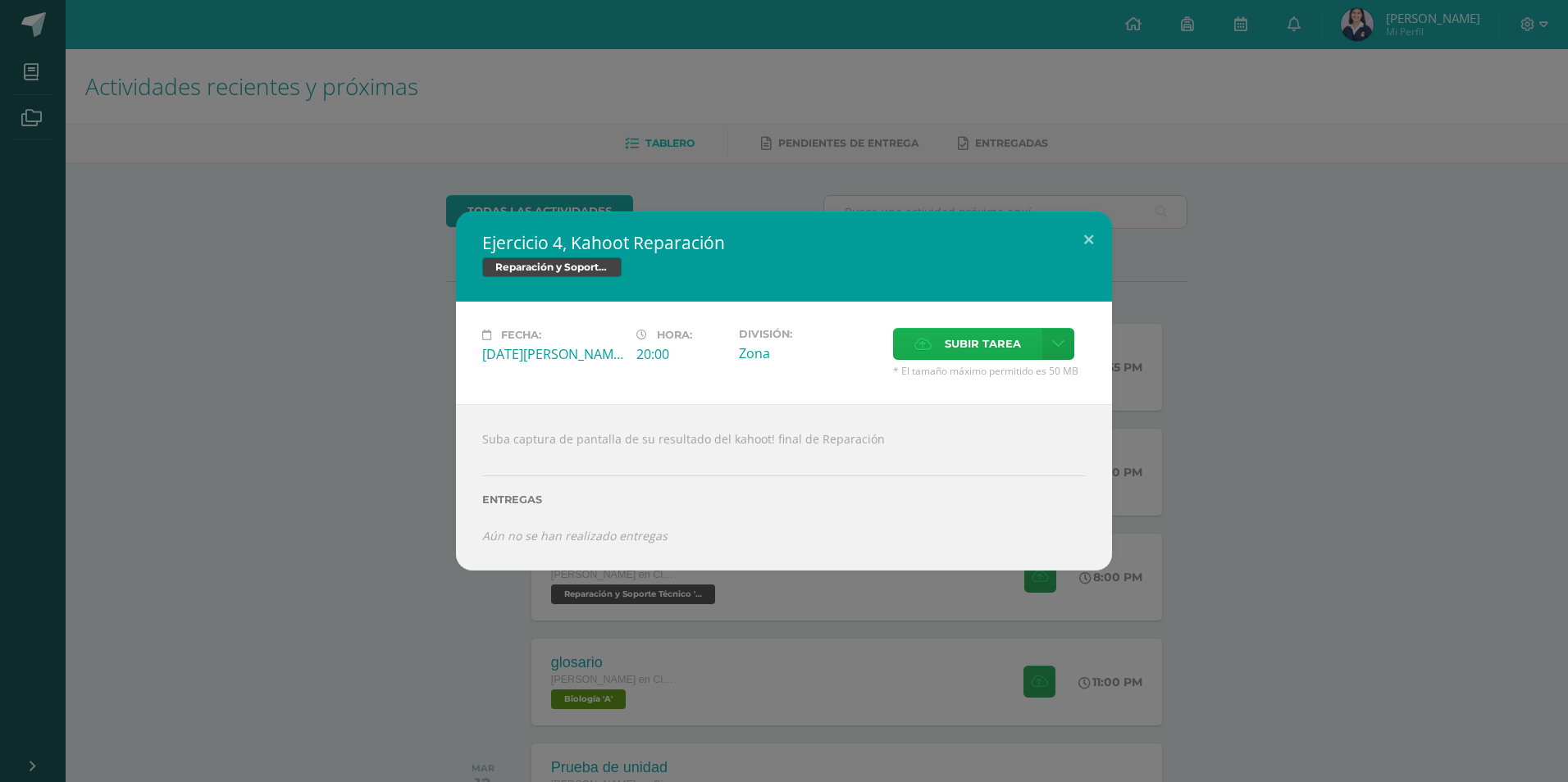
click at [963, 347] on span "Subir tarea" at bounding box center [983, 343] width 76 height 31
click at [0, 0] on input "Subir tarea" at bounding box center [0, 0] width 0 height 0
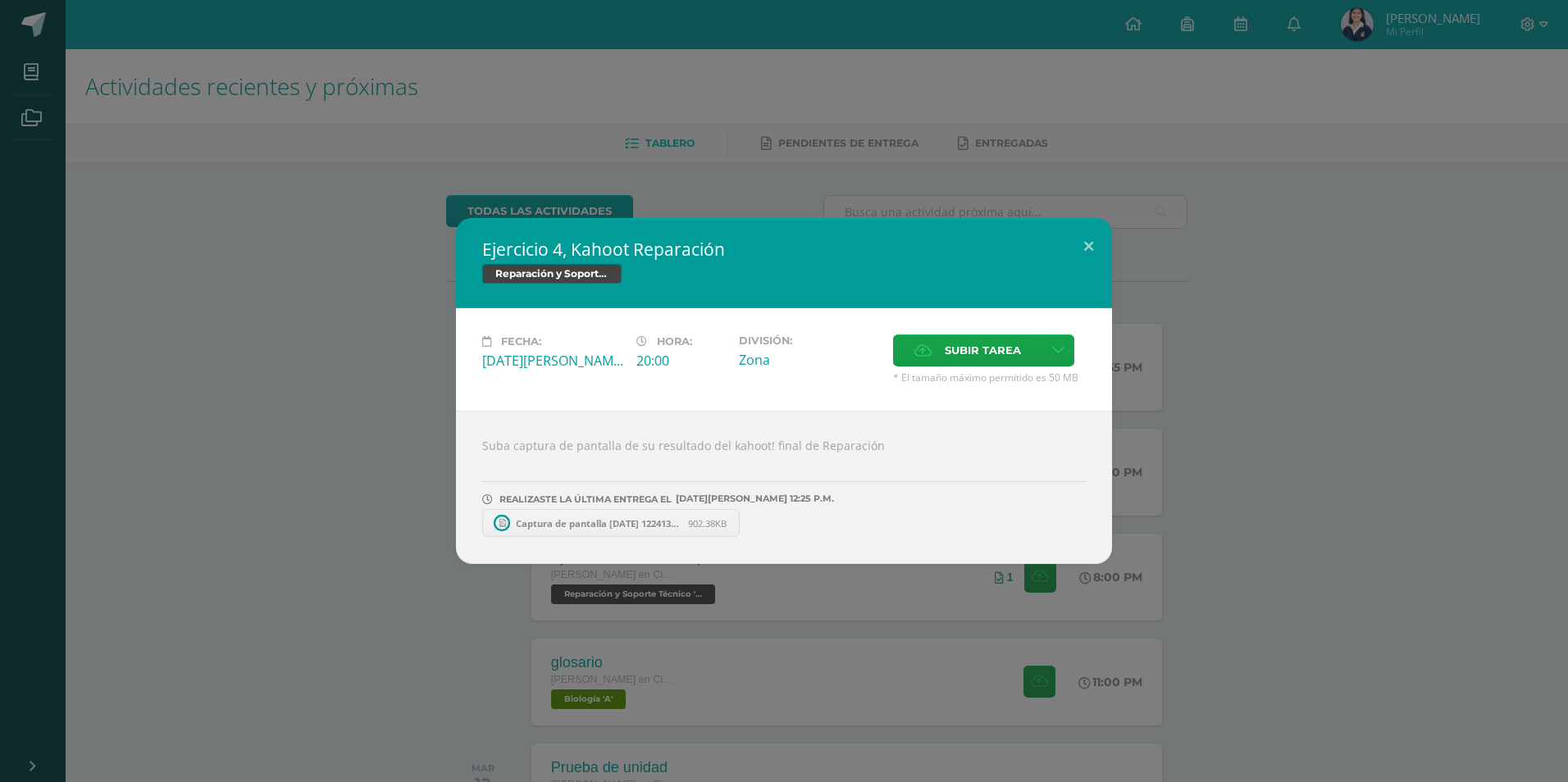
click at [210, 468] on div "Ejercicio 4, Kahoot Reparación Reparación y Soporte Técnico Fecha: [DATE][PERSO…" at bounding box center [784, 391] width 1555 height 346
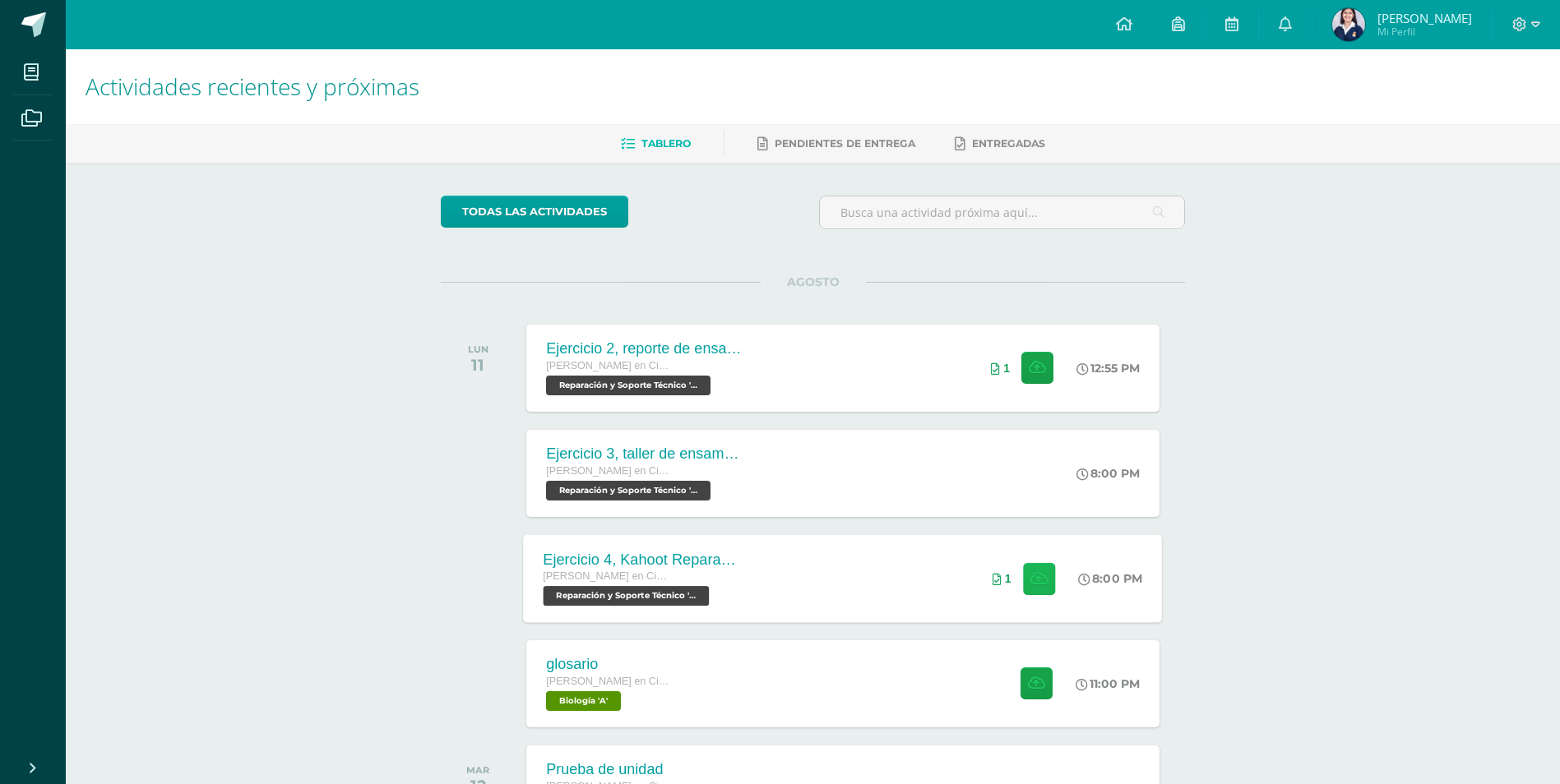
click at [1031, 591] on button at bounding box center [1039, 578] width 32 height 32
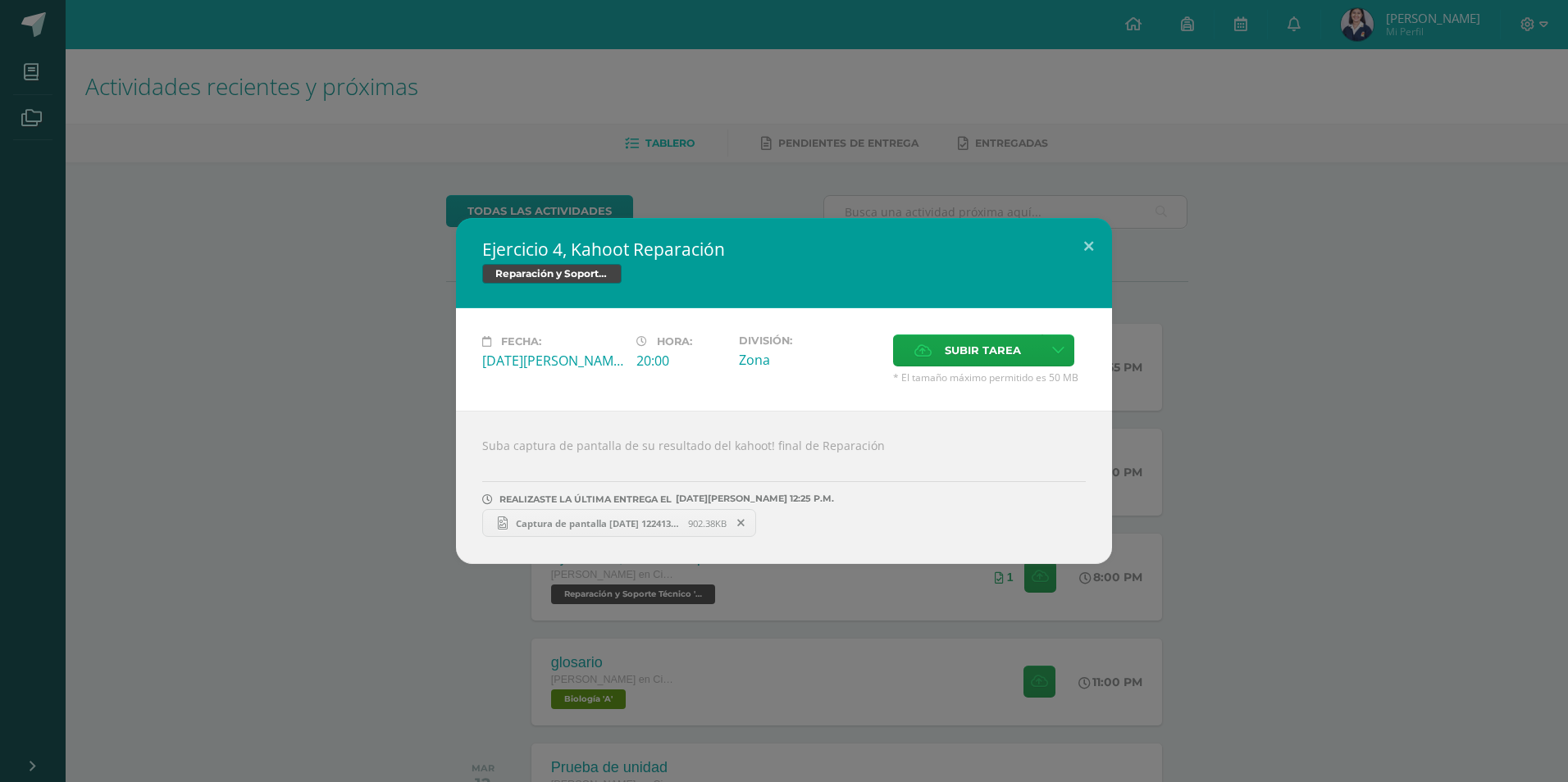
click at [659, 515] on link "Captura de pantalla [DATE] 122413.png 902.38KB" at bounding box center [619, 523] width 274 height 28
click at [279, 340] on div "Ejercicio 4, Kahoot Reparación Reparación y Soporte Técnico Fecha: [DATE][PERSO…" at bounding box center [784, 391] width 1555 height 346
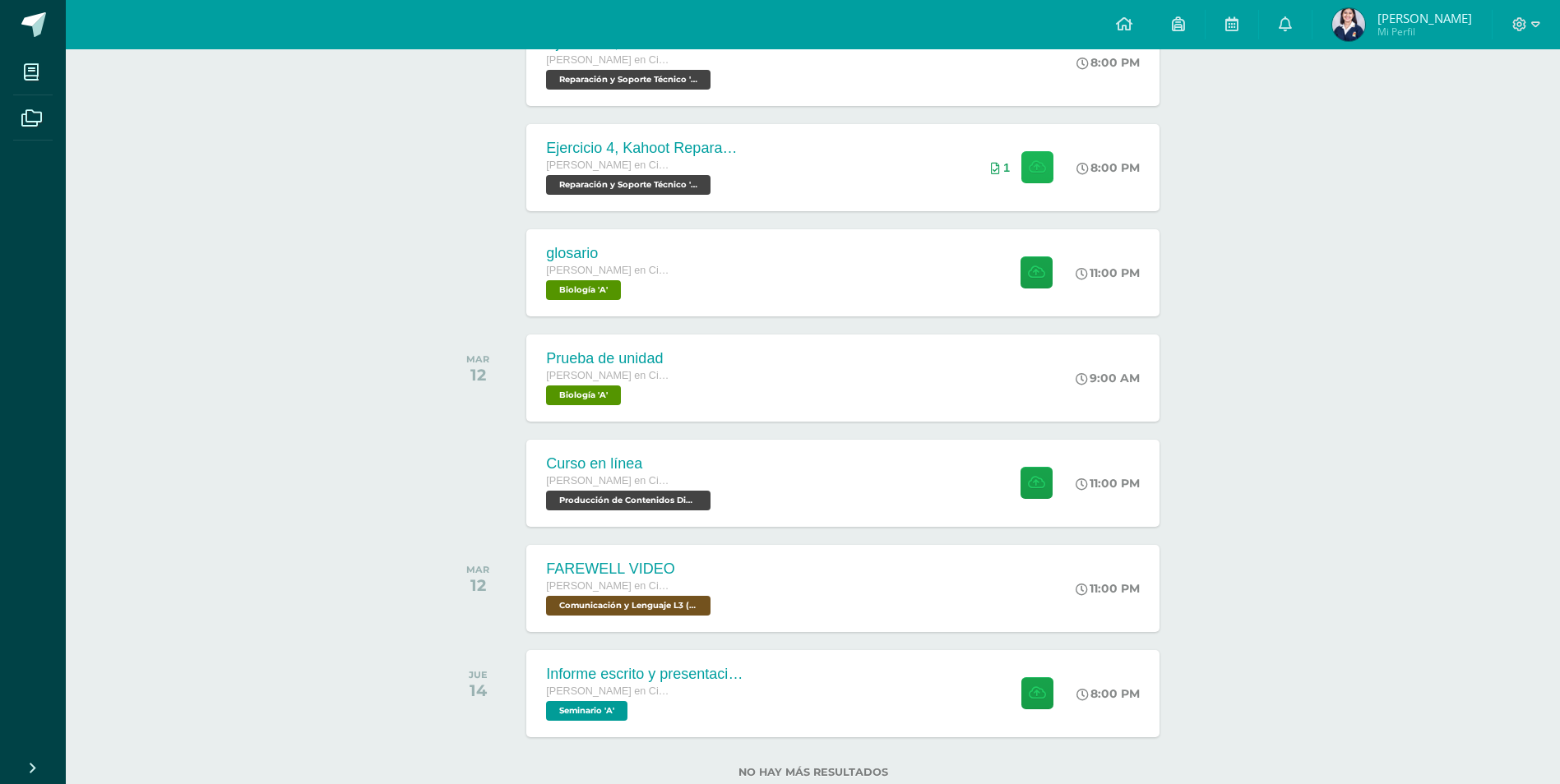
scroll to position [458, 0]
